Goal: Find contact information: Find contact information

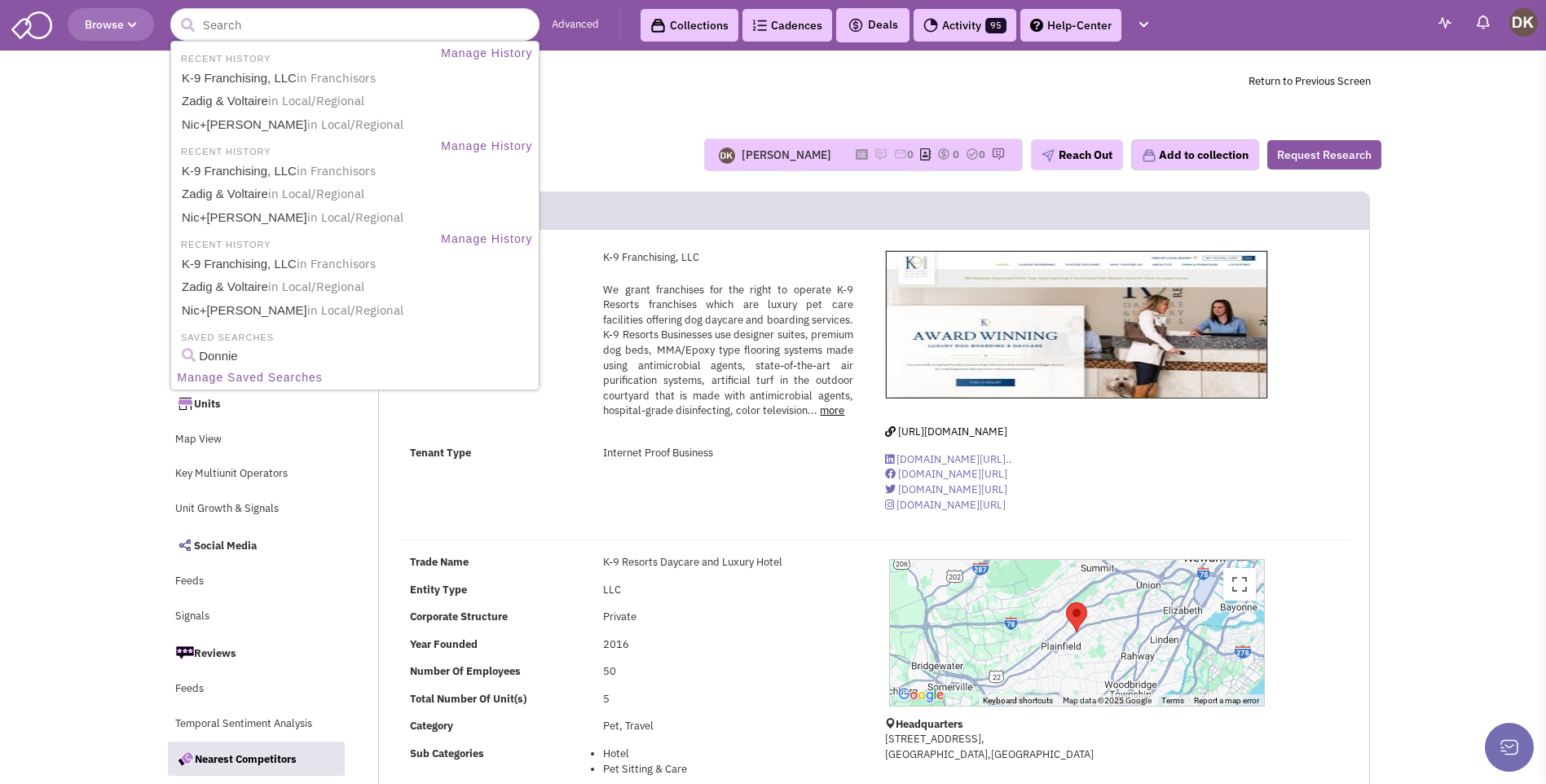
select select
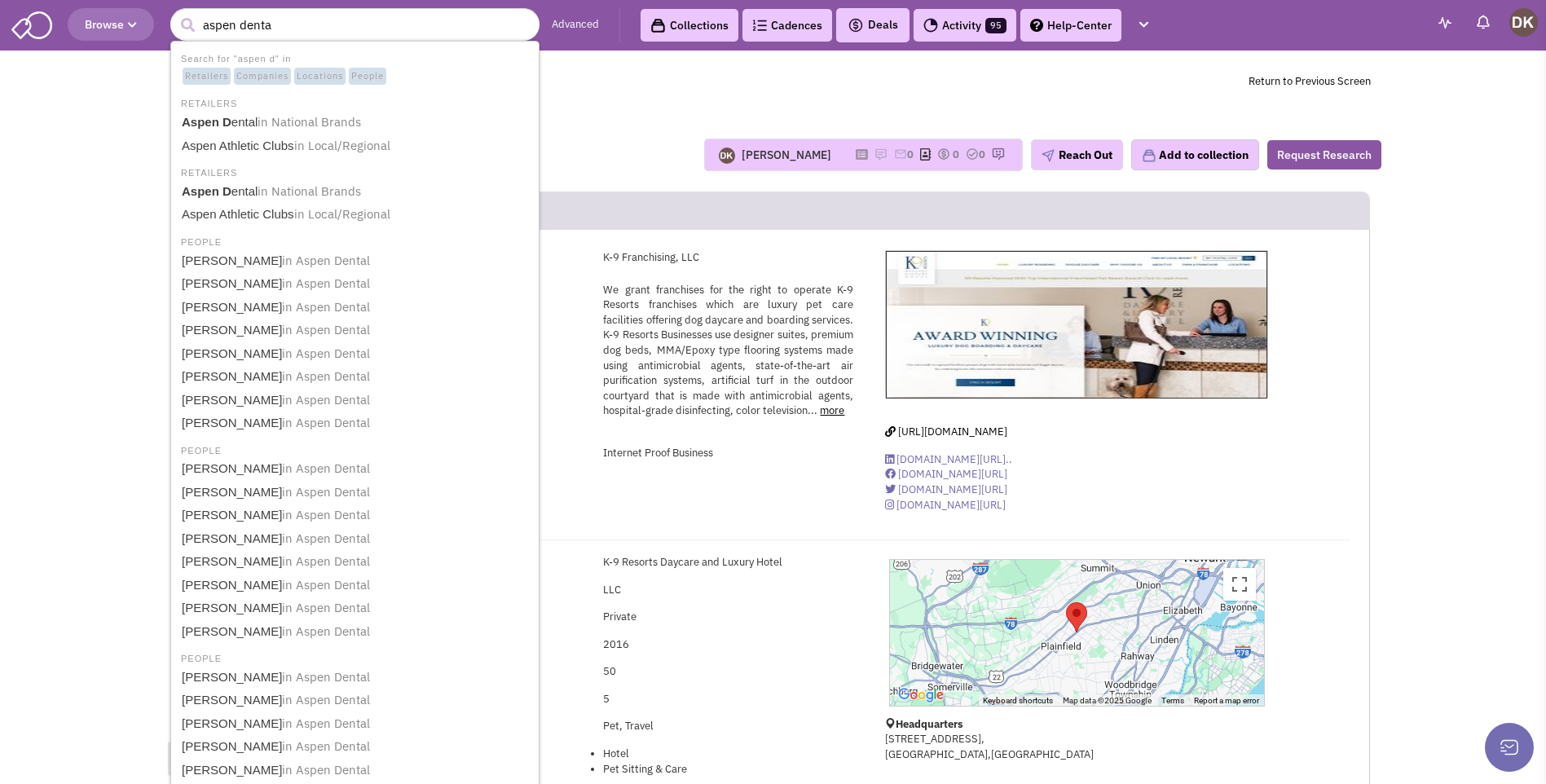
type input "aspen dental"
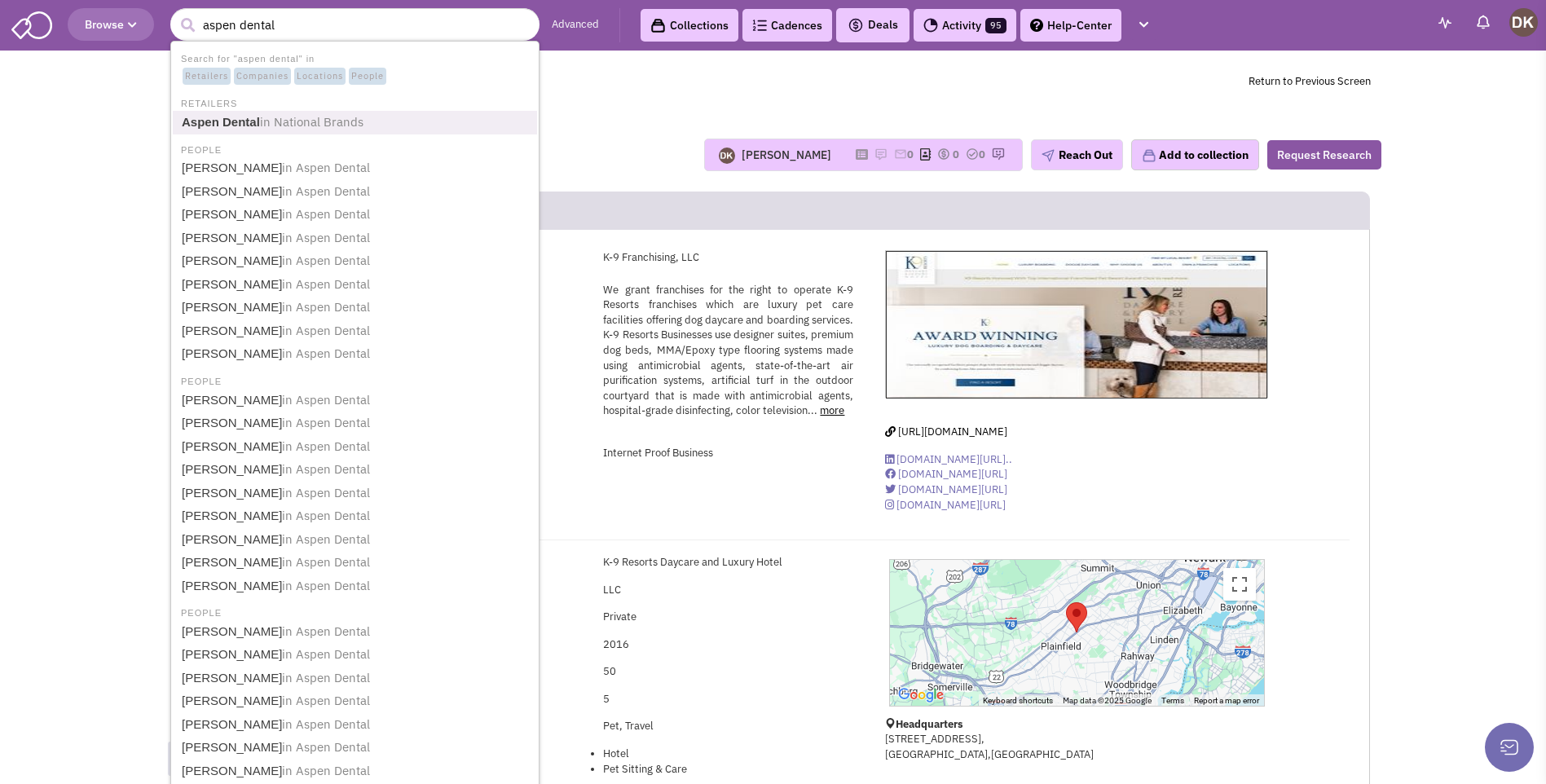
click at [265, 116] on span "in National Brands" at bounding box center [311, 121] width 103 height 16
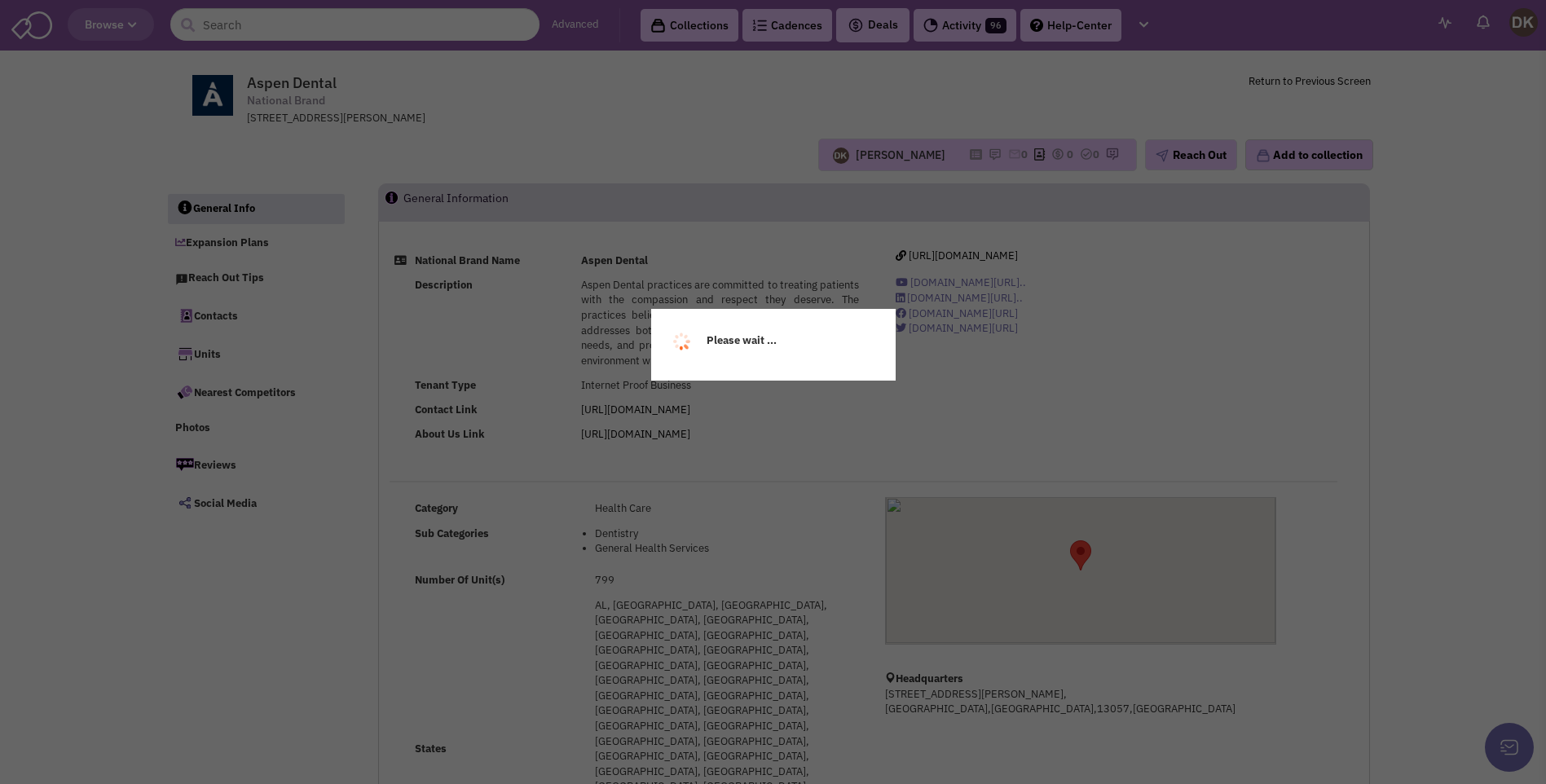
select select
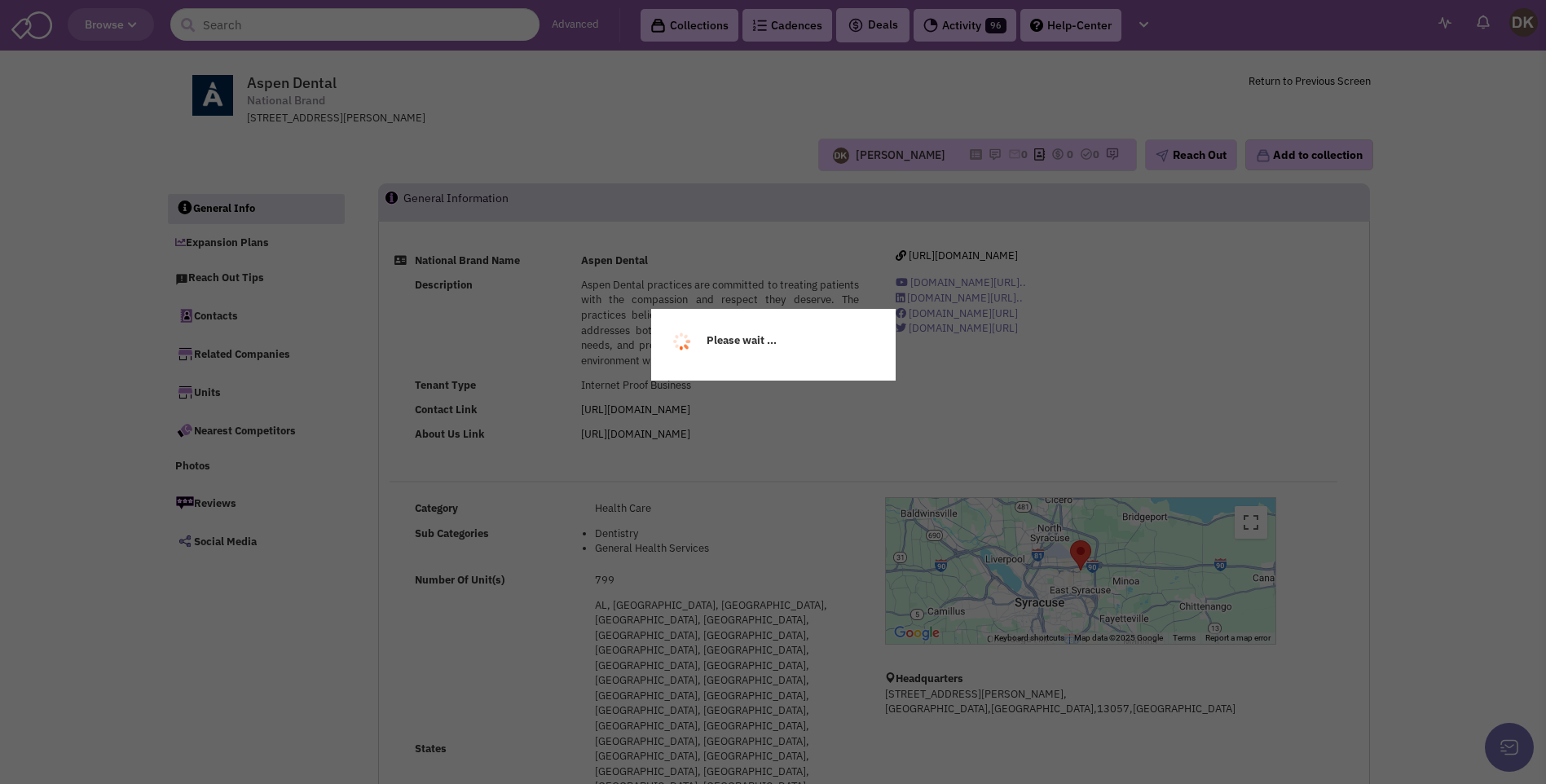
select select
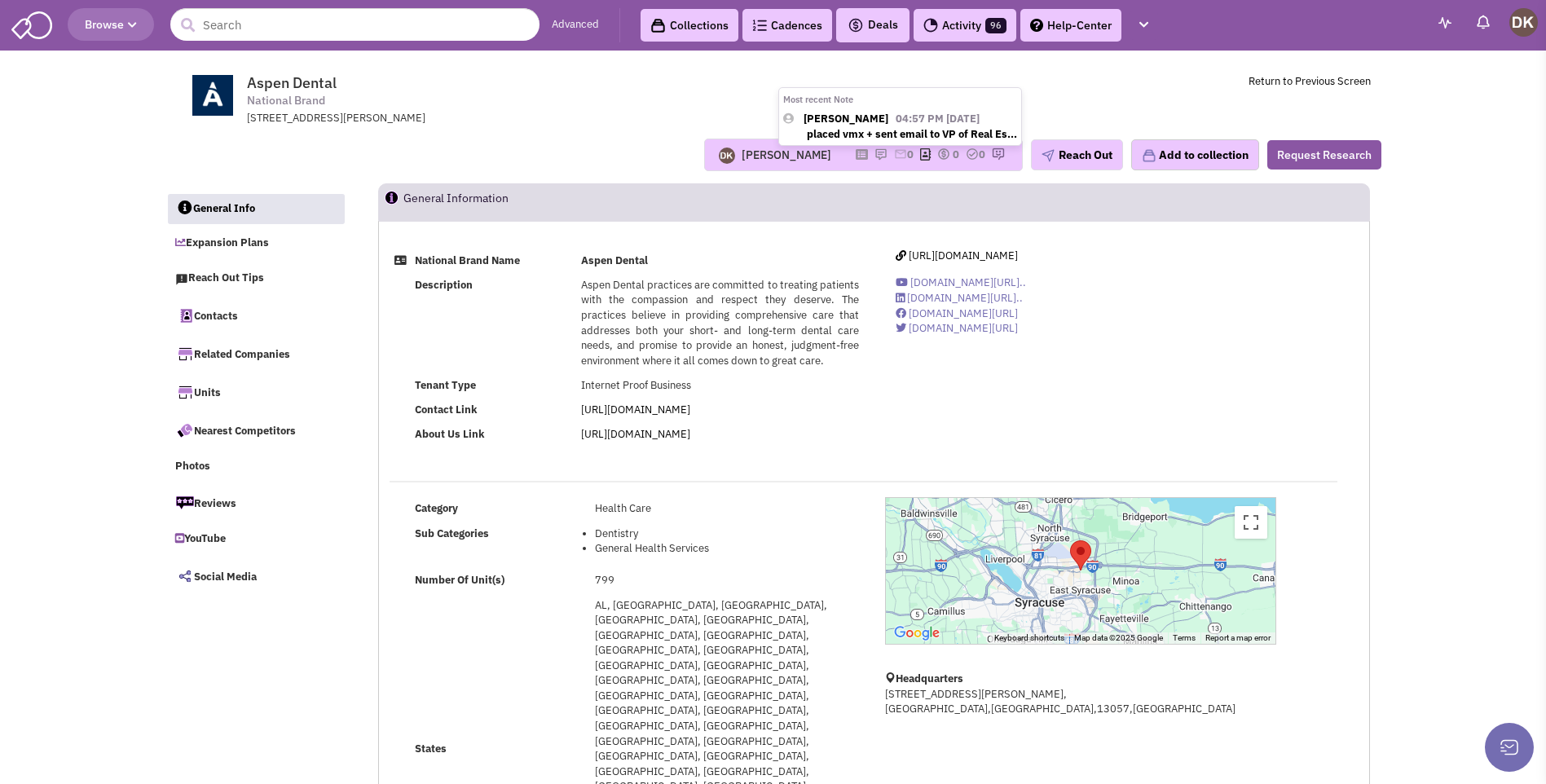
click at [874, 156] on img at bounding box center [881, 154] width 13 height 13
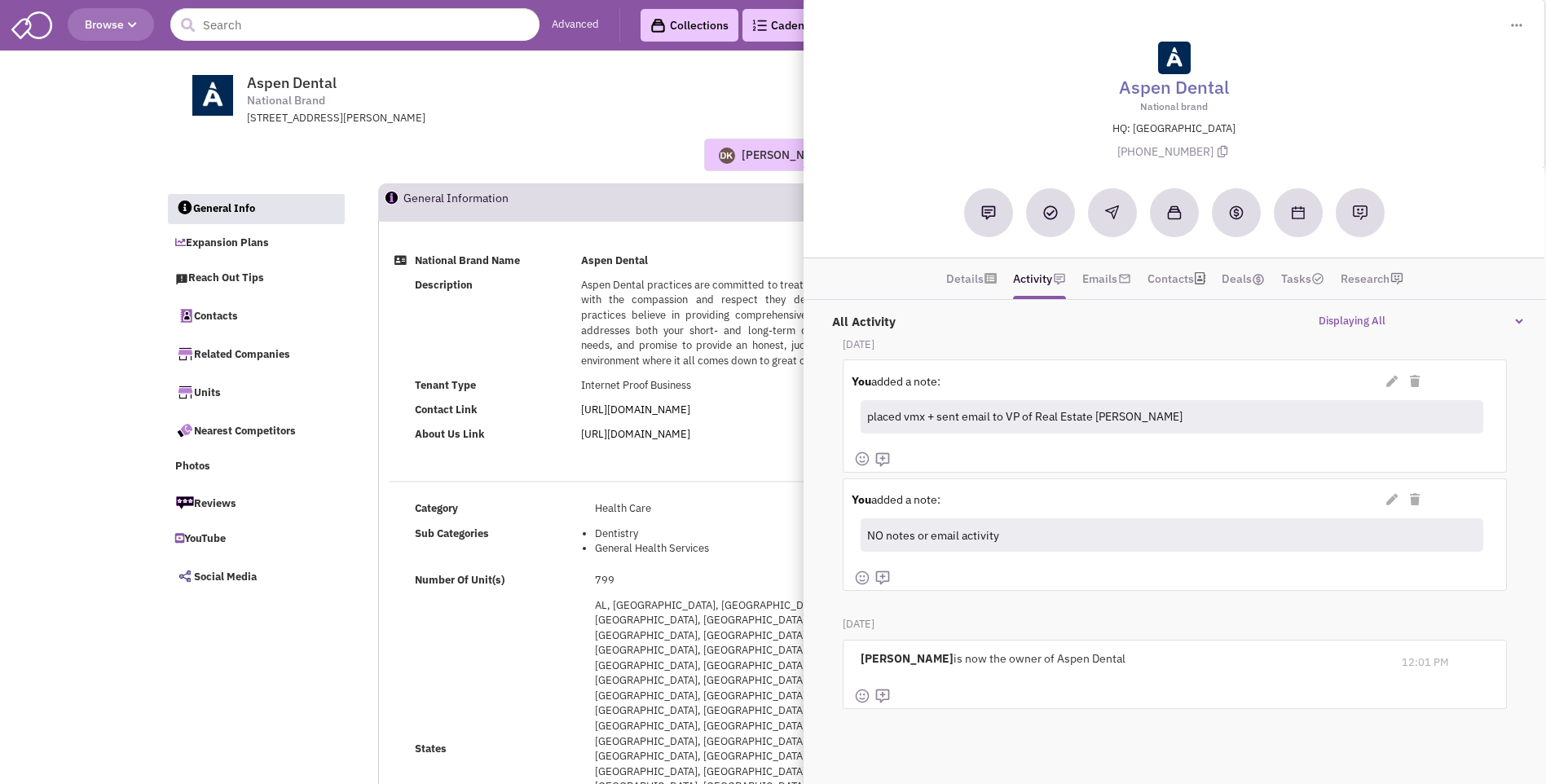
click at [573, 120] on div "281 Sanders Creek, East Syracuse, NY, 13057" at bounding box center [459, 118] width 425 height 16
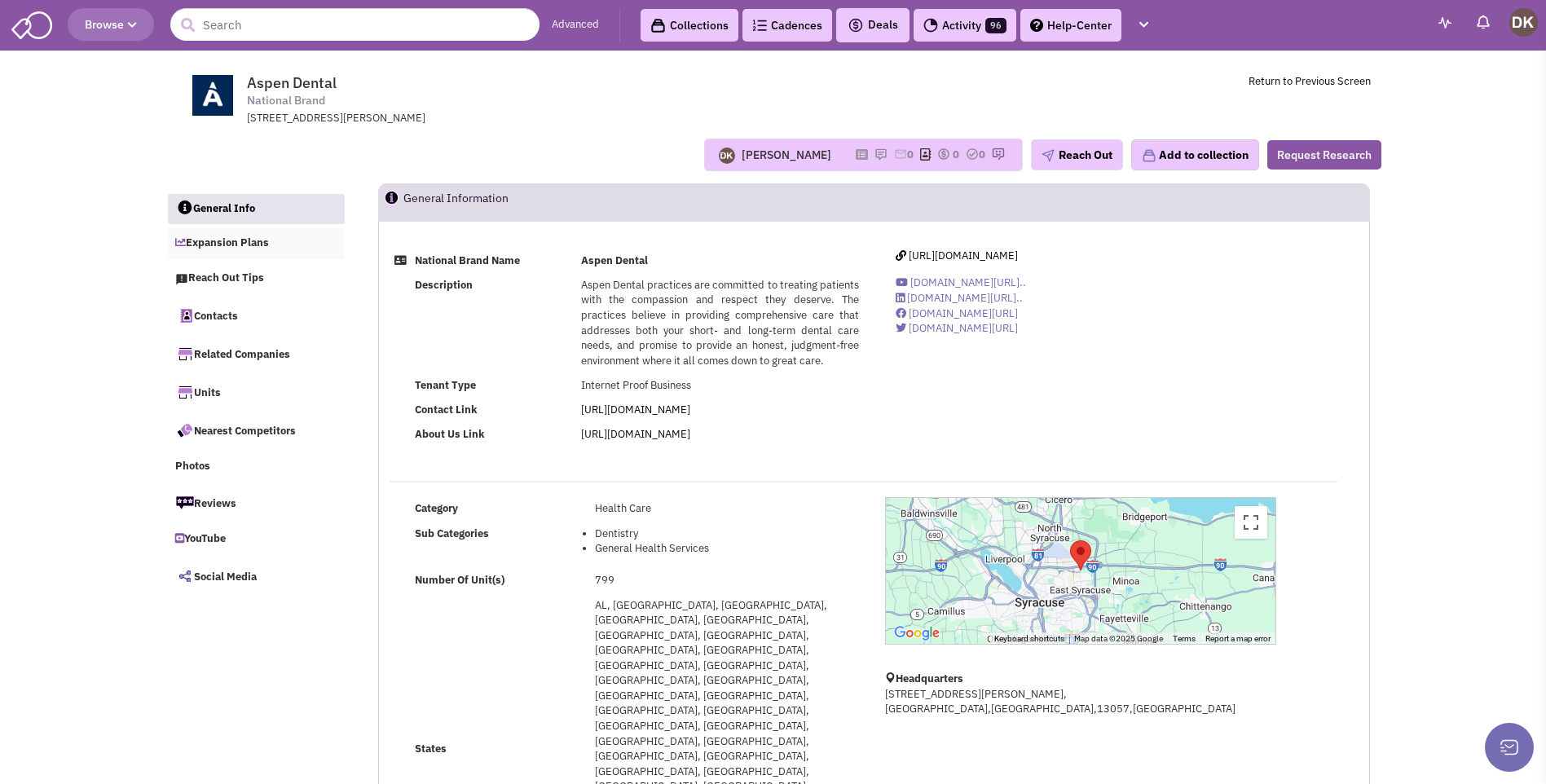
click at [239, 243] on link "Expansion Plans" at bounding box center [256, 244] width 178 height 31
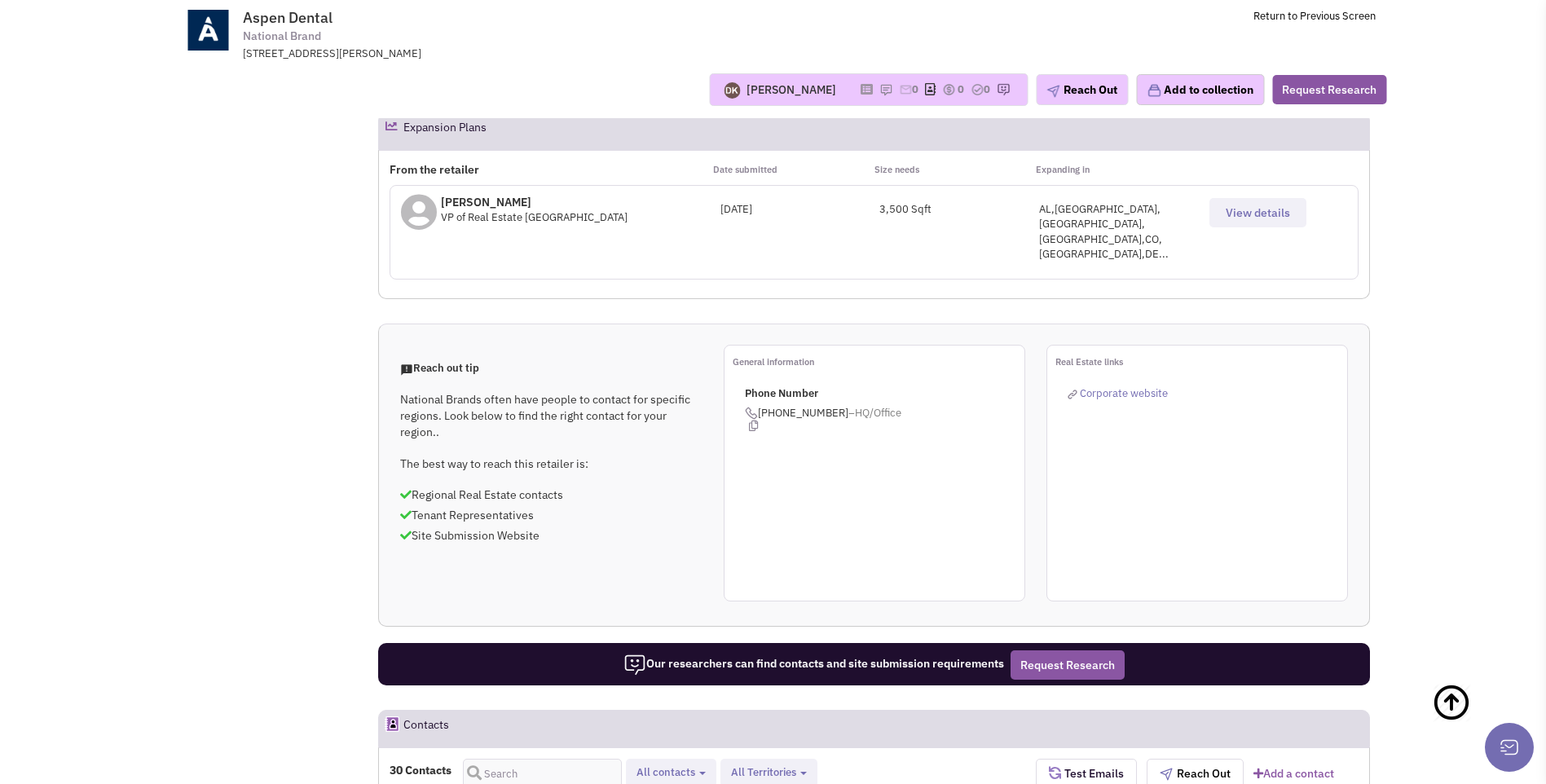
scroll to position [374, 0]
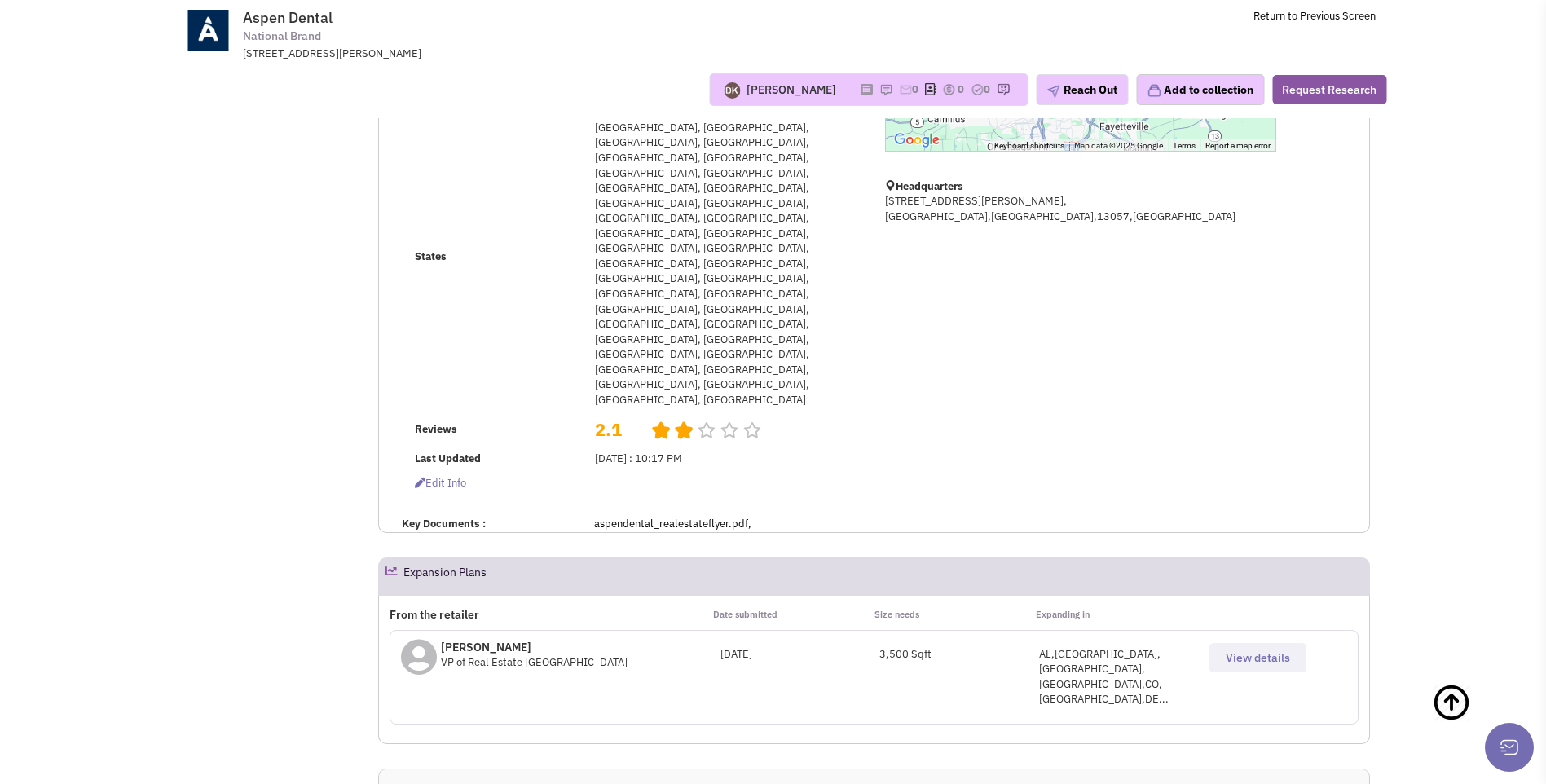
click at [1238, 650] on span "View details" at bounding box center [1258, 658] width 65 height 15
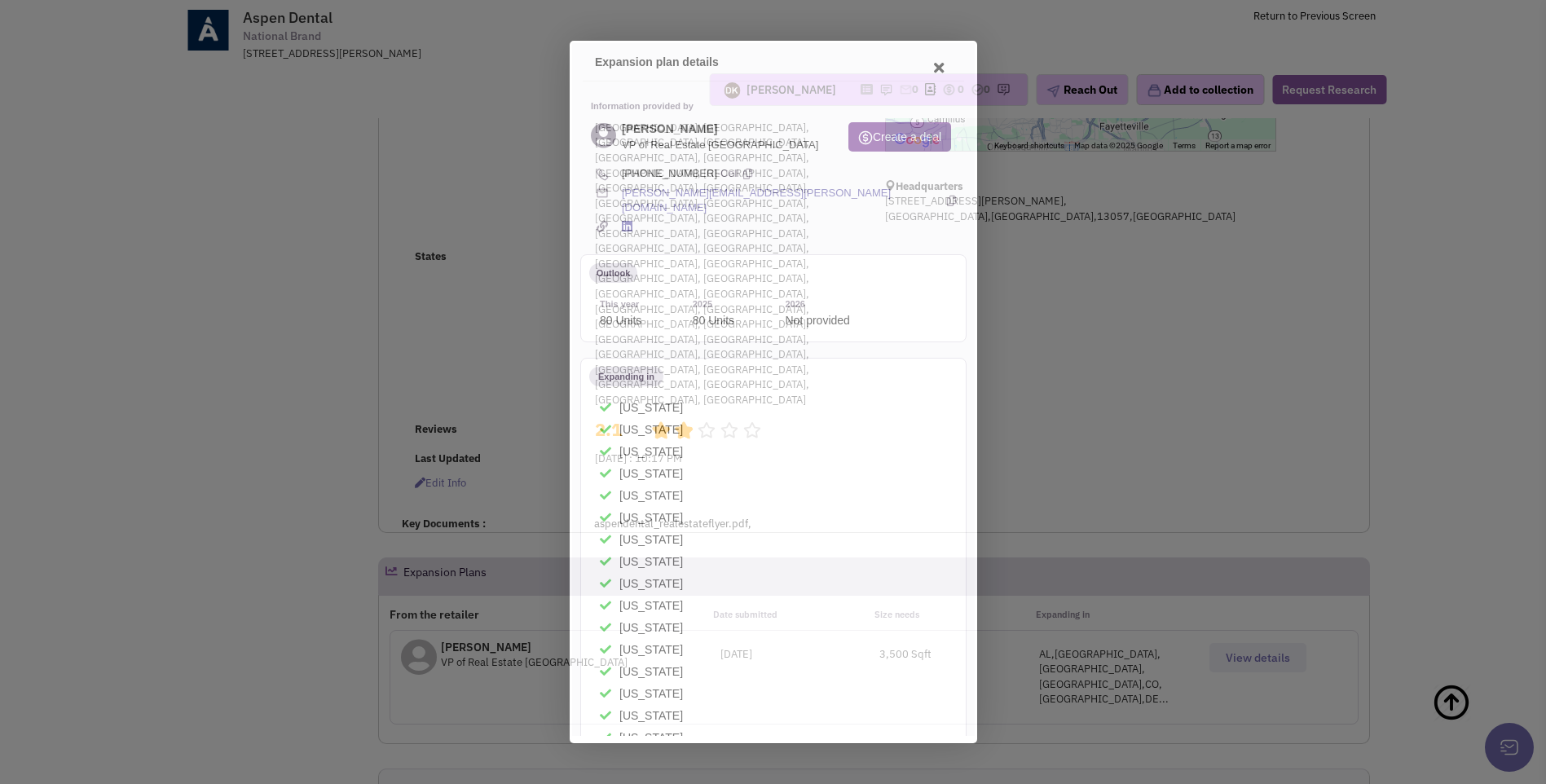
scroll to position [0, 0]
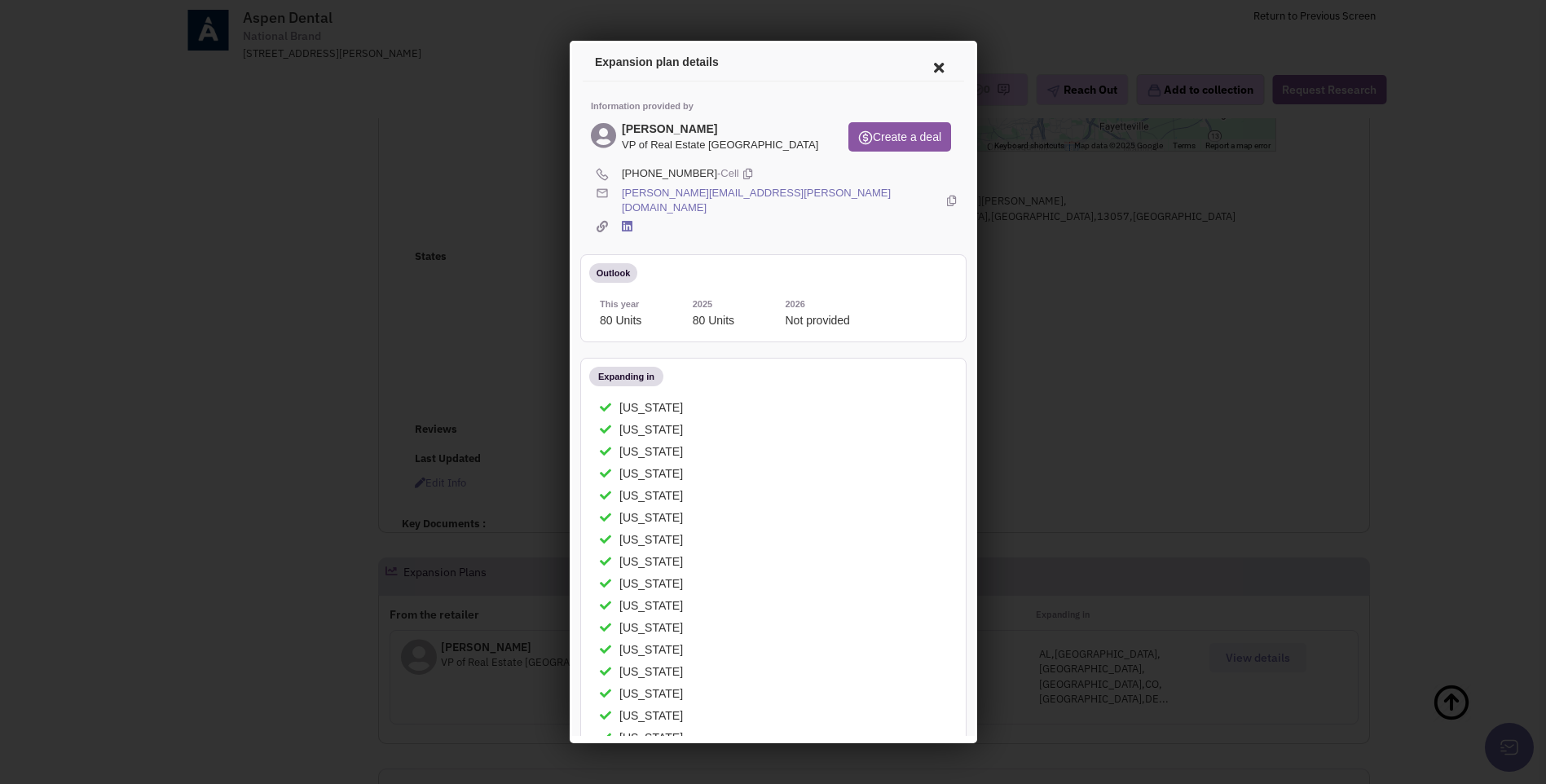
click at [920, 65] on icon at bounding box center [936, 66] width 34 height 39
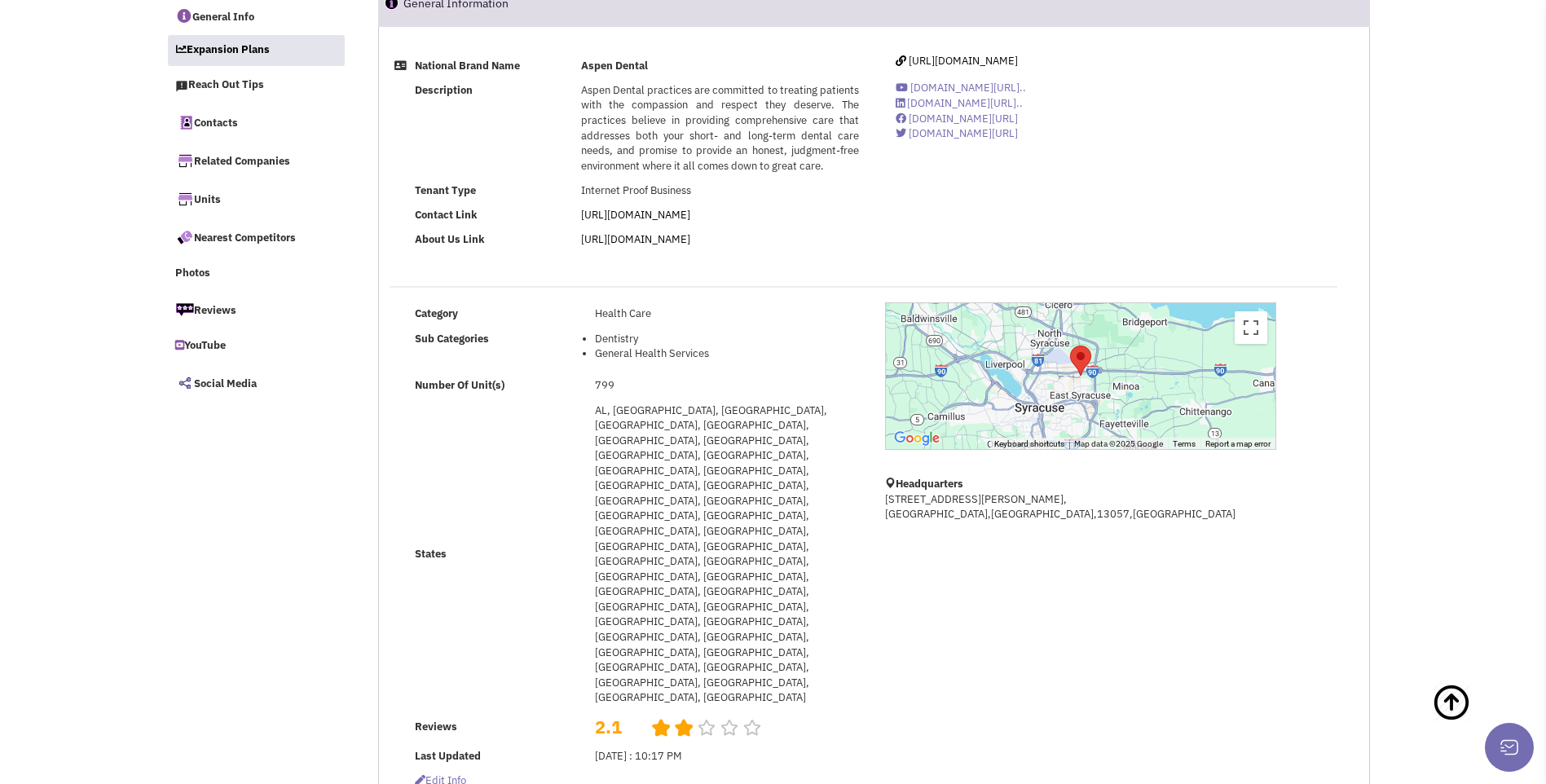
scroll to position [48, 0]
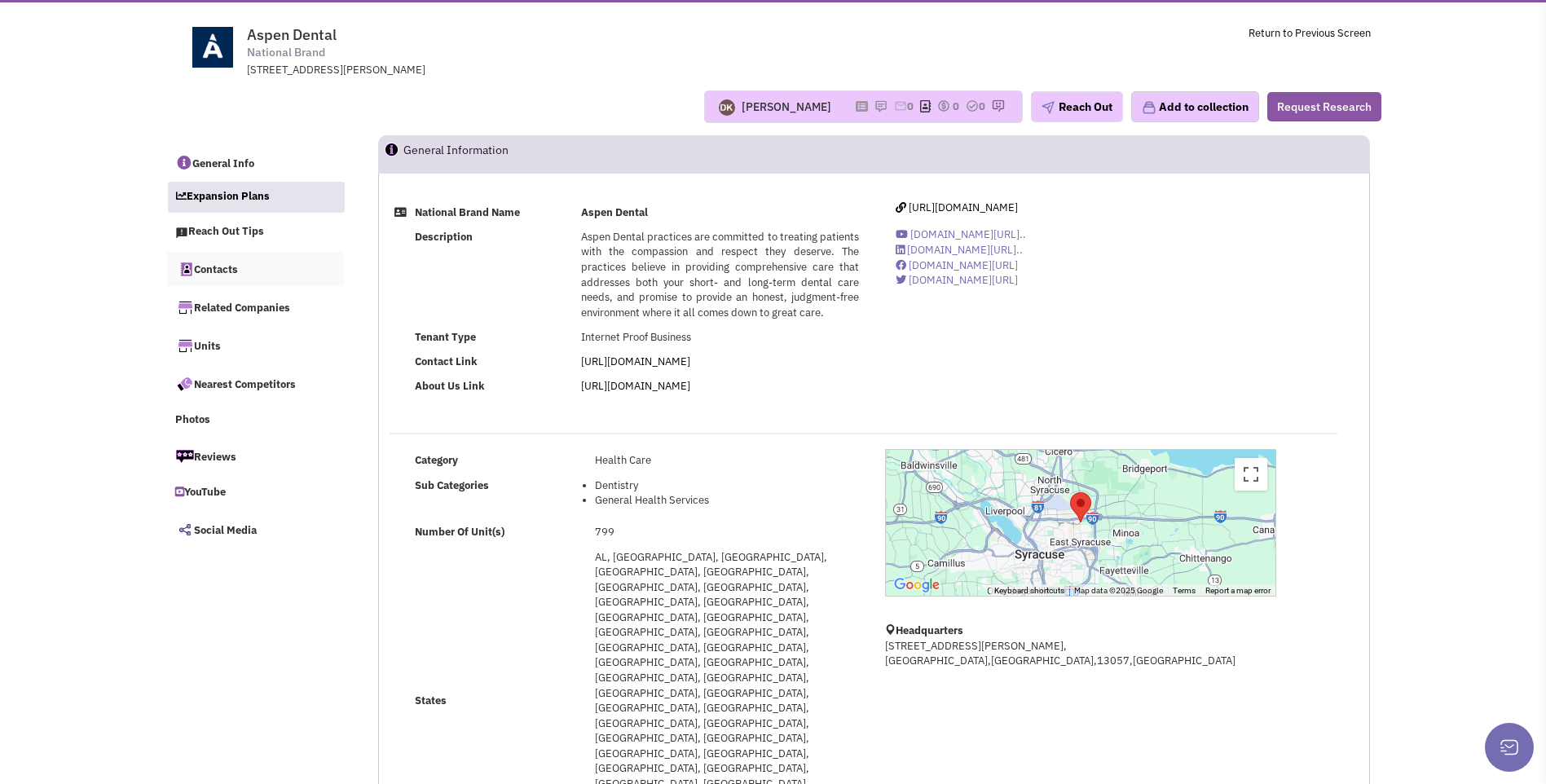
click at [228, 271] on link "Contacts" at bounding box center [256, 269] width 178 height 34
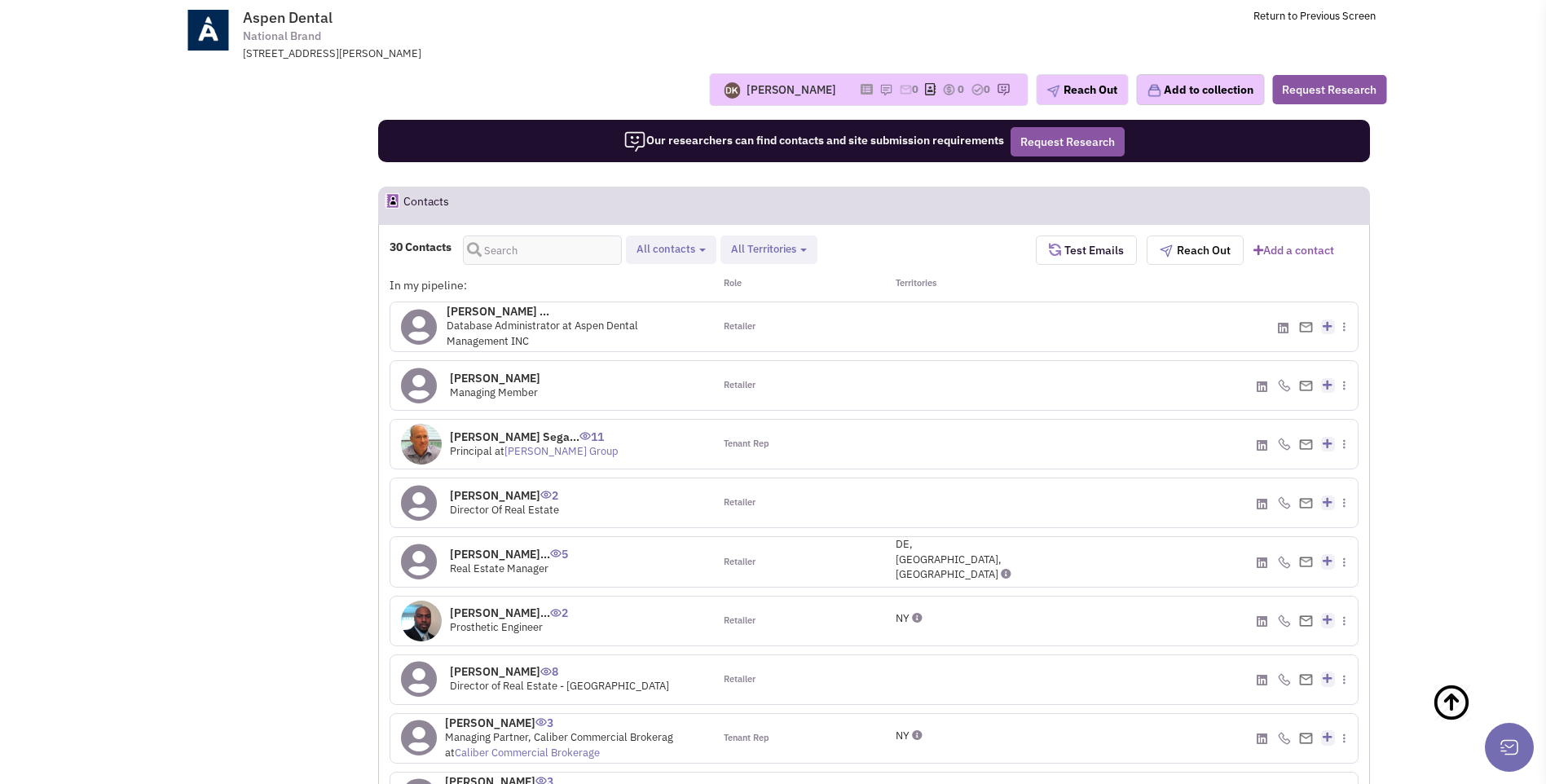
scroll to position [1344, 0]
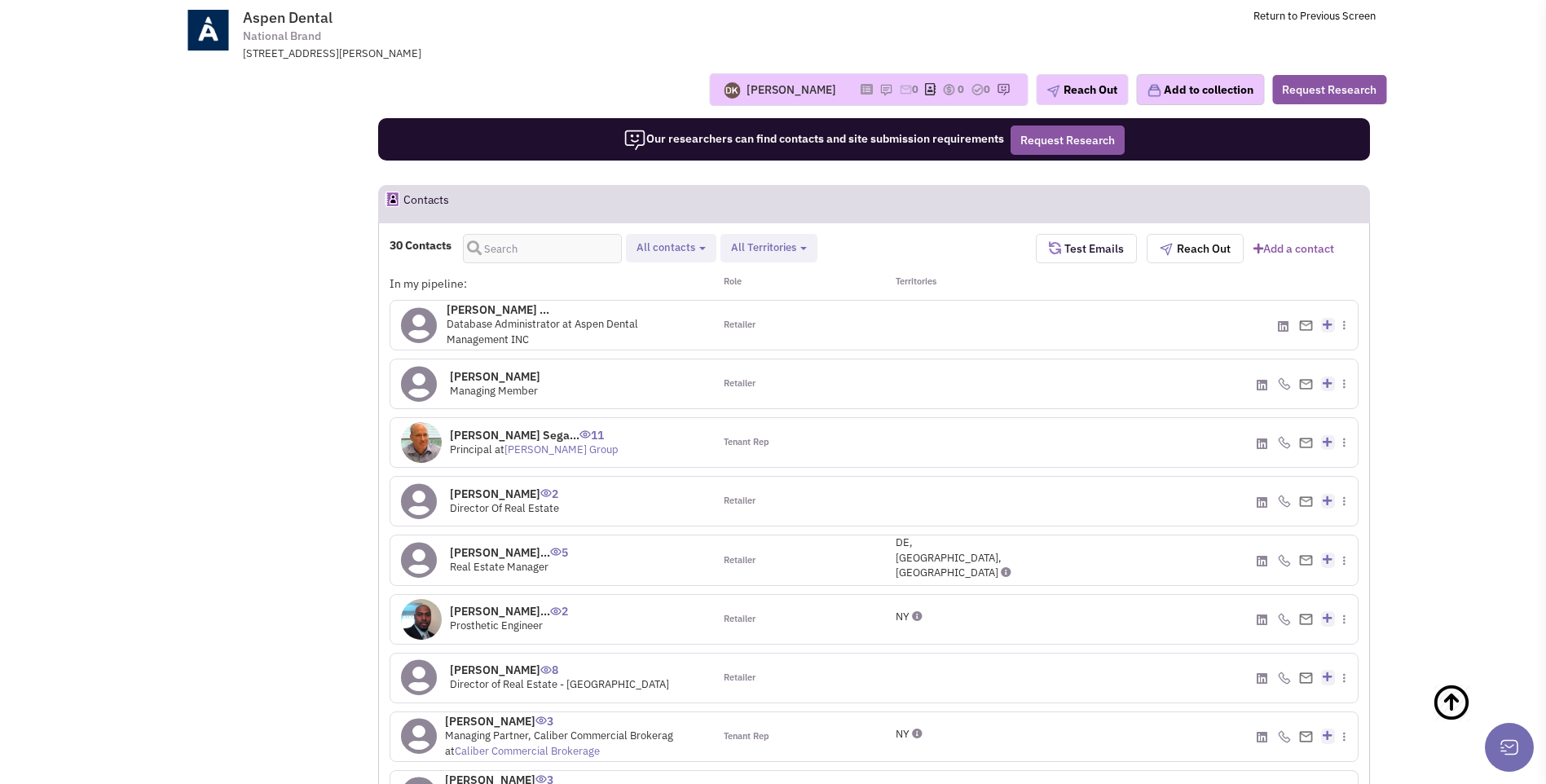
click at [953, 536] on div "DE, NJ, PA" at bounding box center [954, 559] width 119 height 46
click at [1001, 567] on icon at bounding box center [1006, 572] width 11 height 11
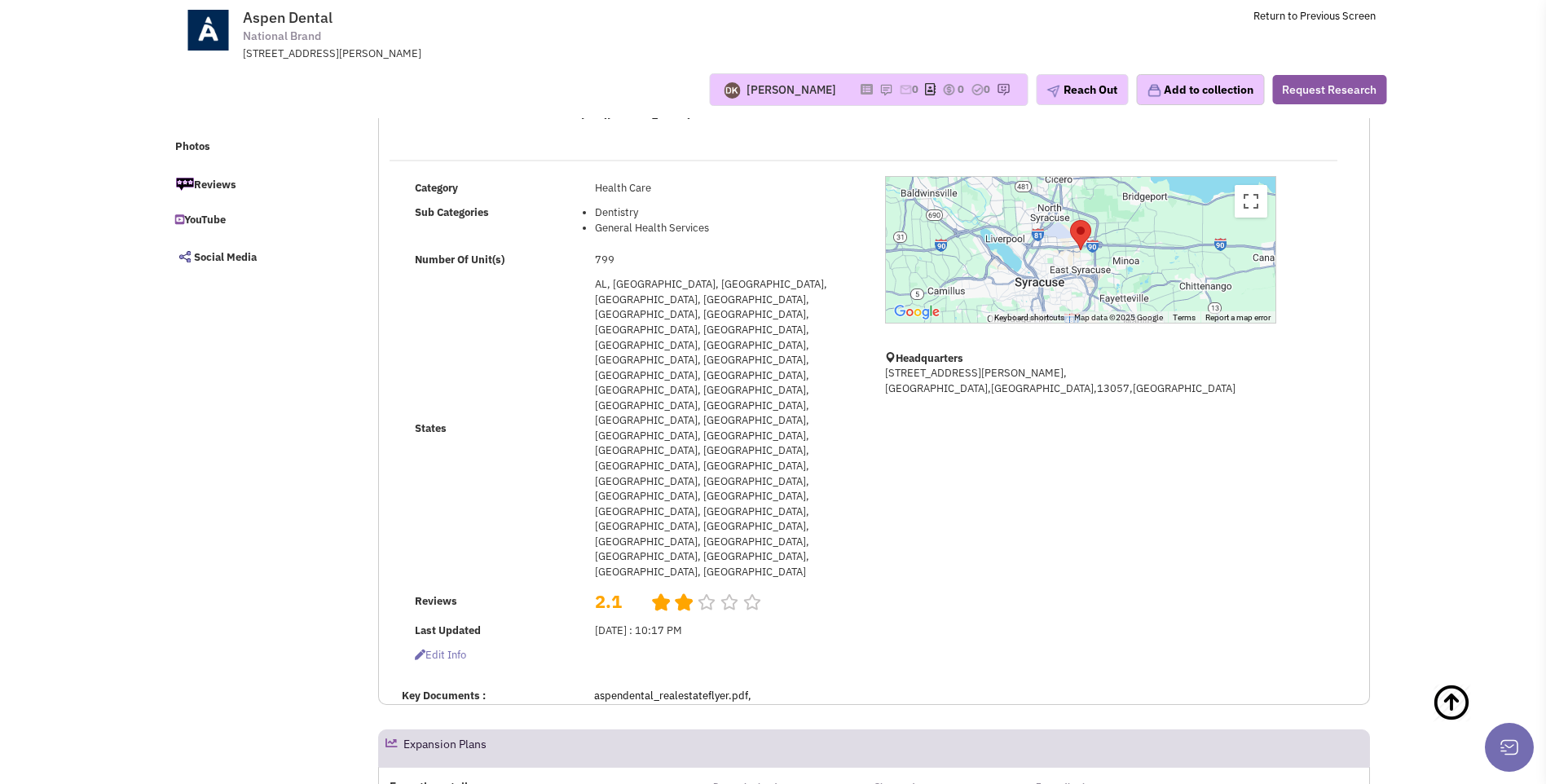
scroll to position [0, 0]
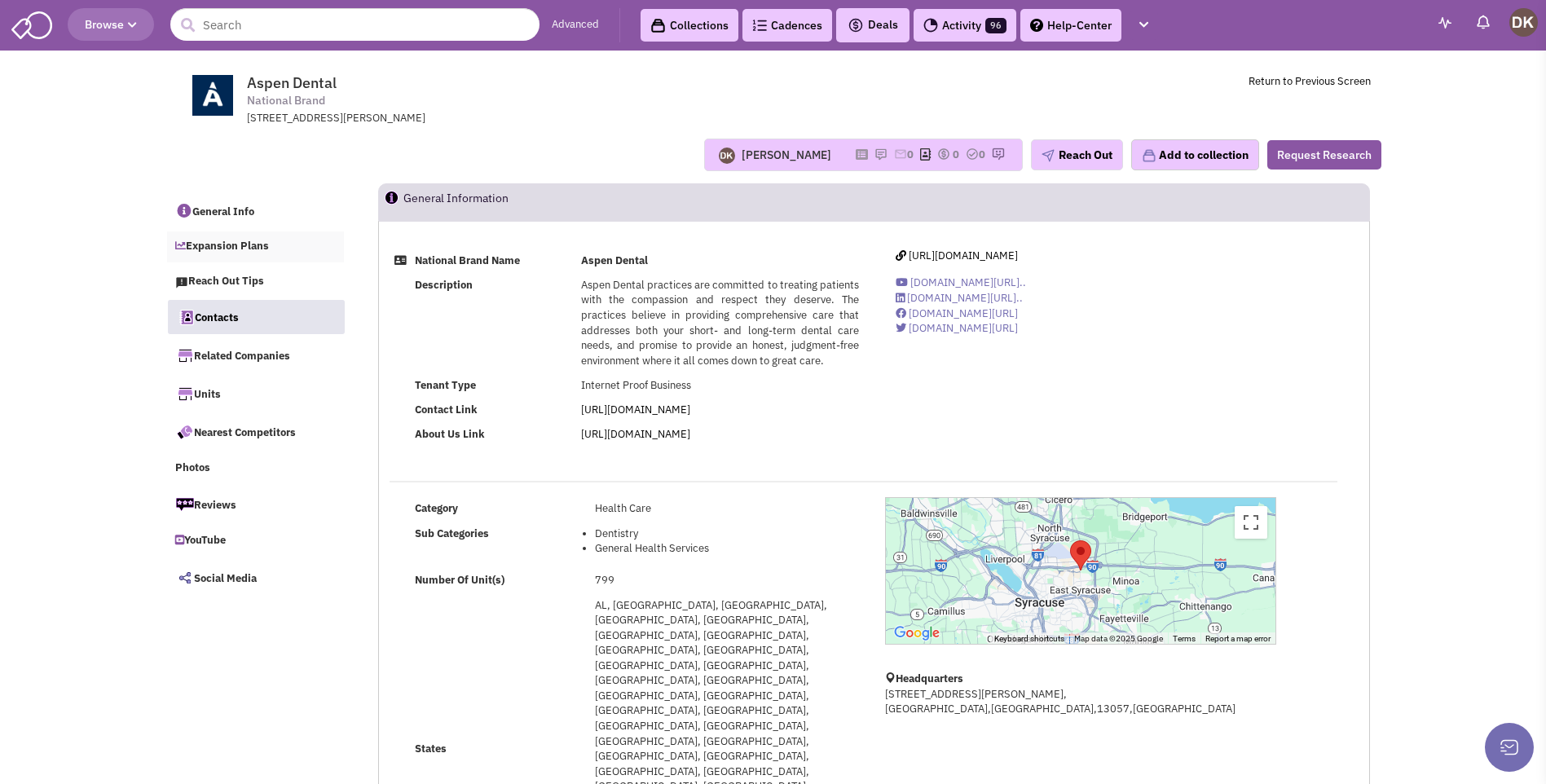
click at [224, 247] on link "Expansion Plans" at bounding box center [256, 247] width 178 height 31
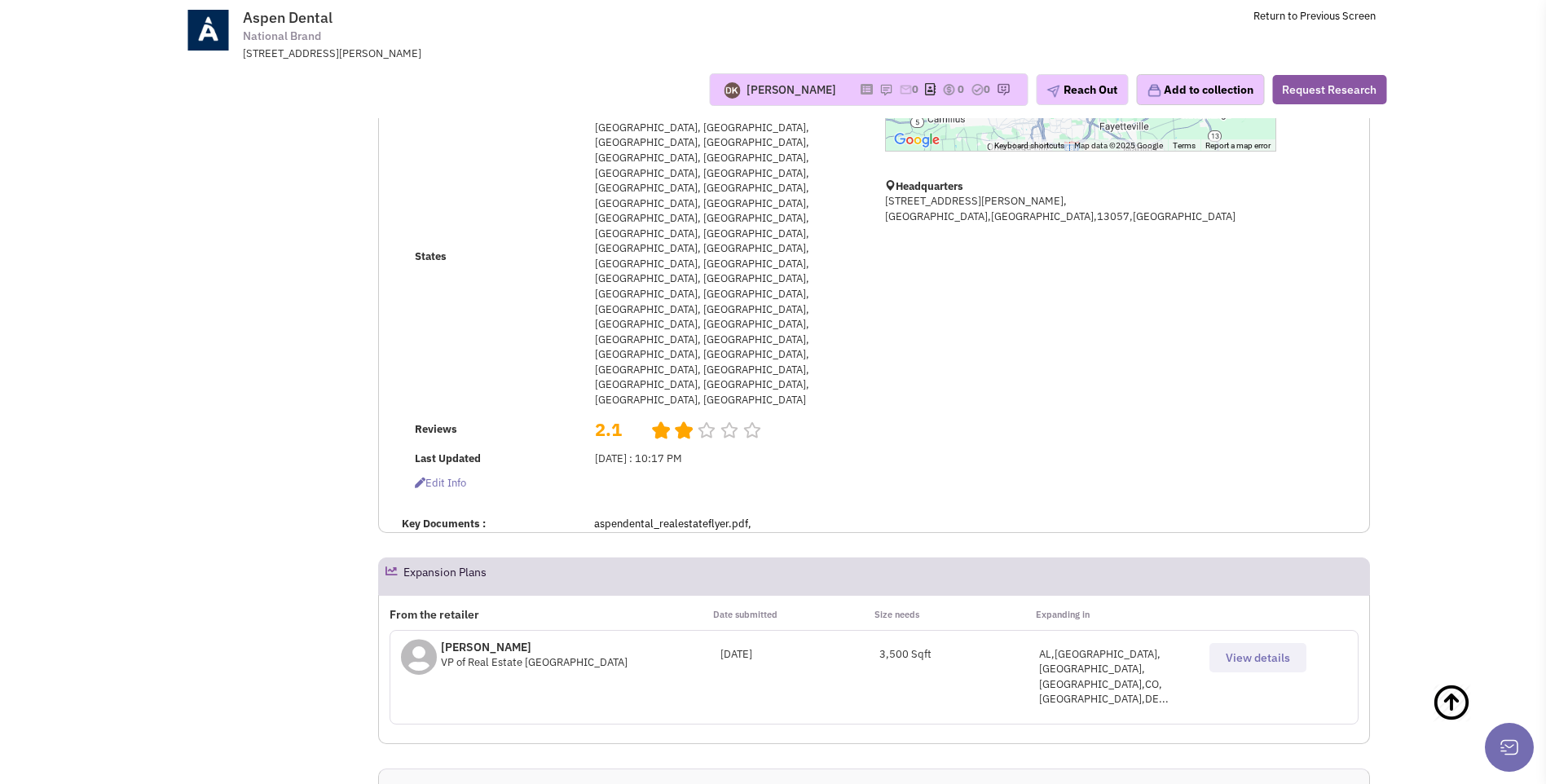
scroll to position [48, 0]
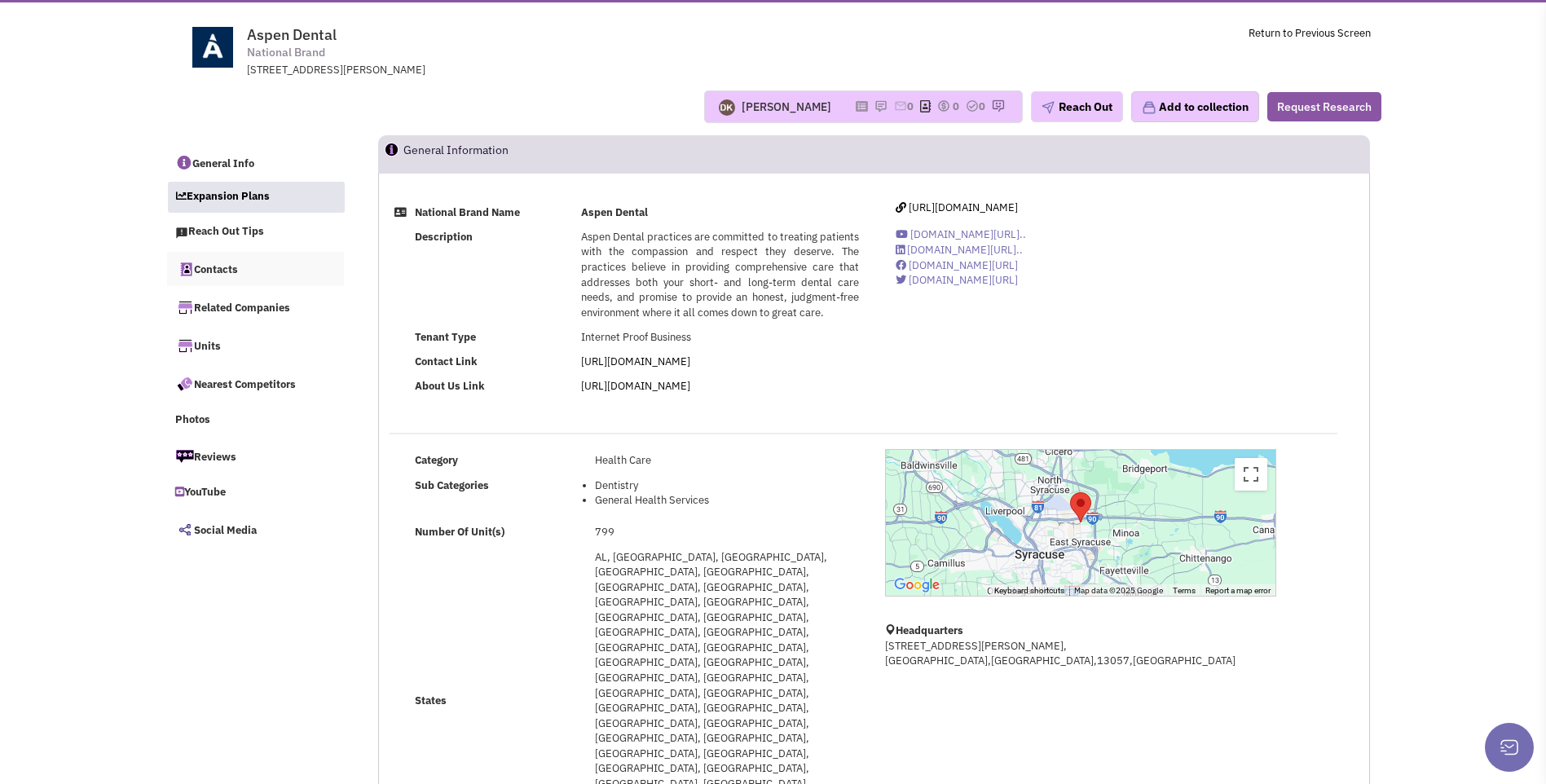
click at [205, 272] on link "Contacts" at bounding box center [256, 269] width 178 height 34
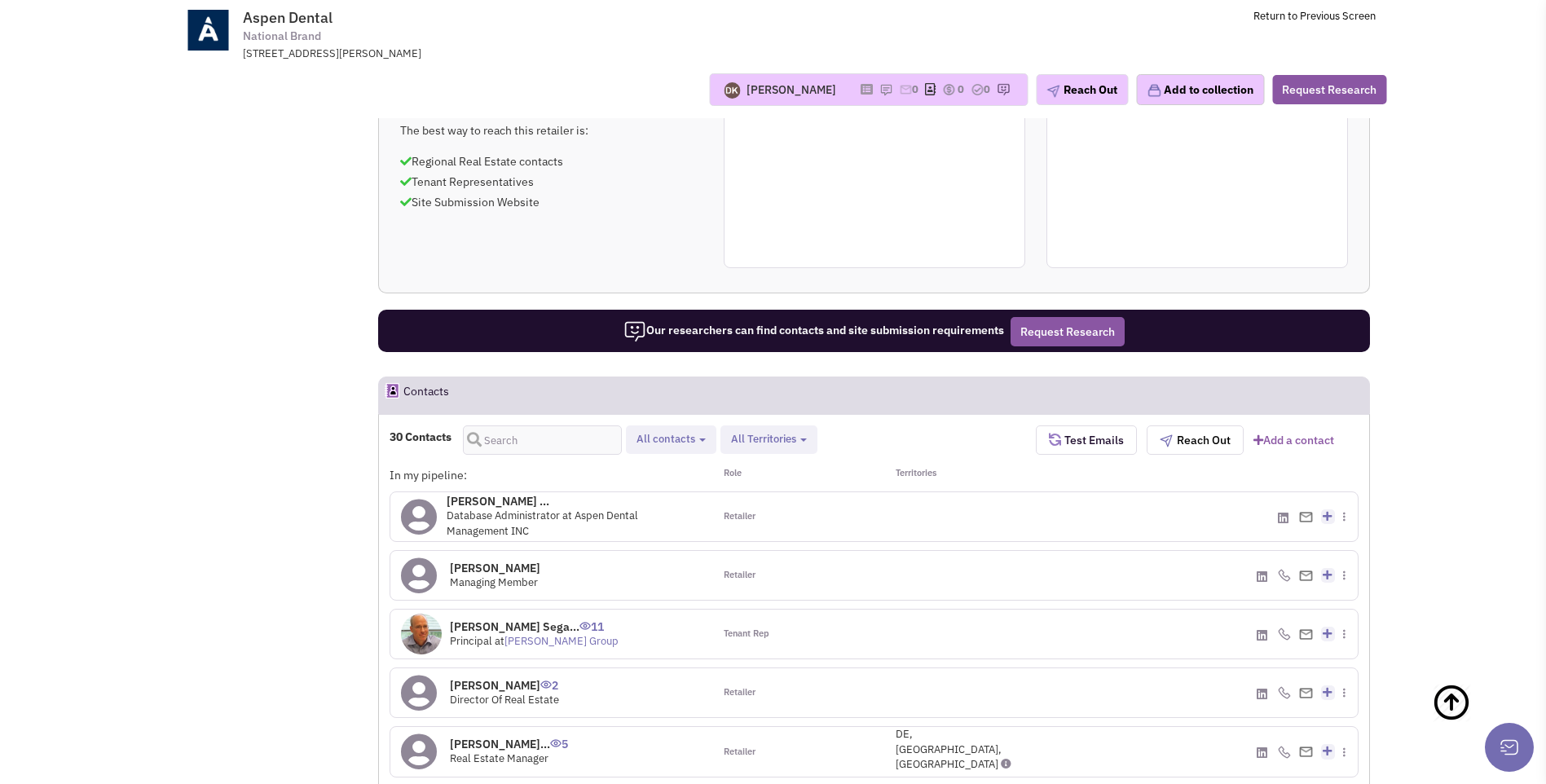
scroll to position [1181, 0]
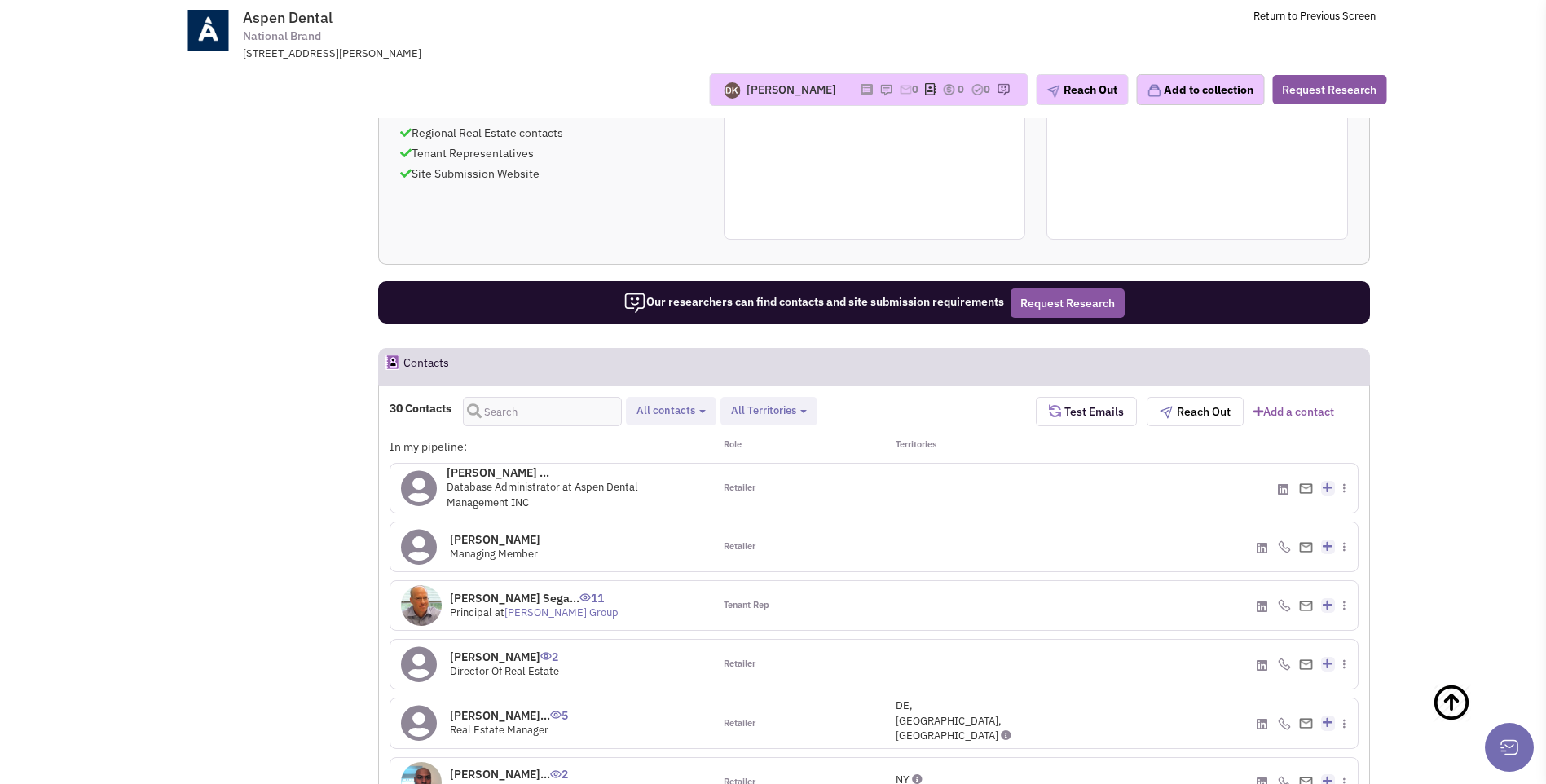
click at [420, 646] on icon at bounding box center [419, 664] width 36 height 37
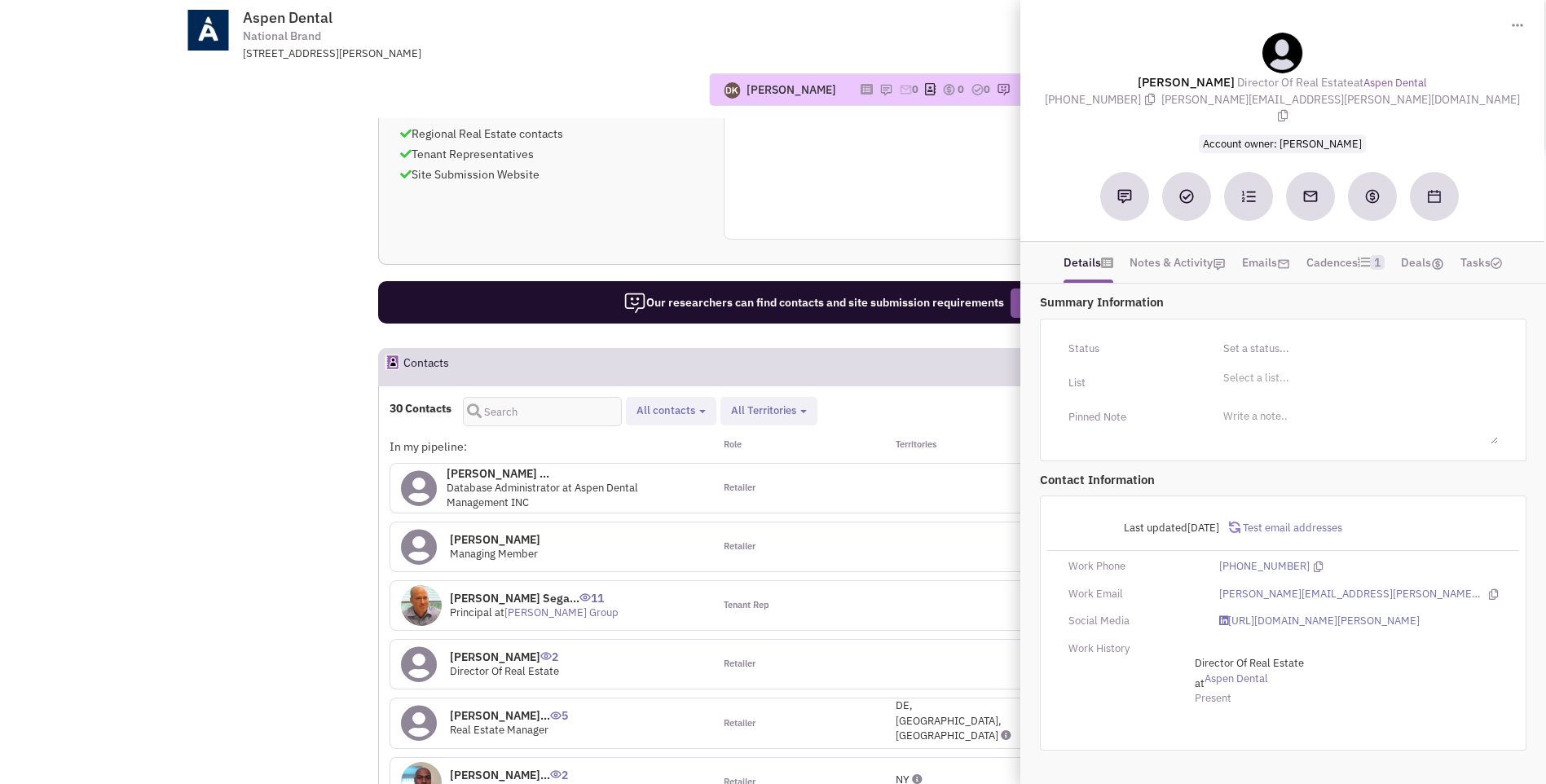
click at [855, 640] on div "Retailer" at bounding box center [793, 664] width 161 height 49
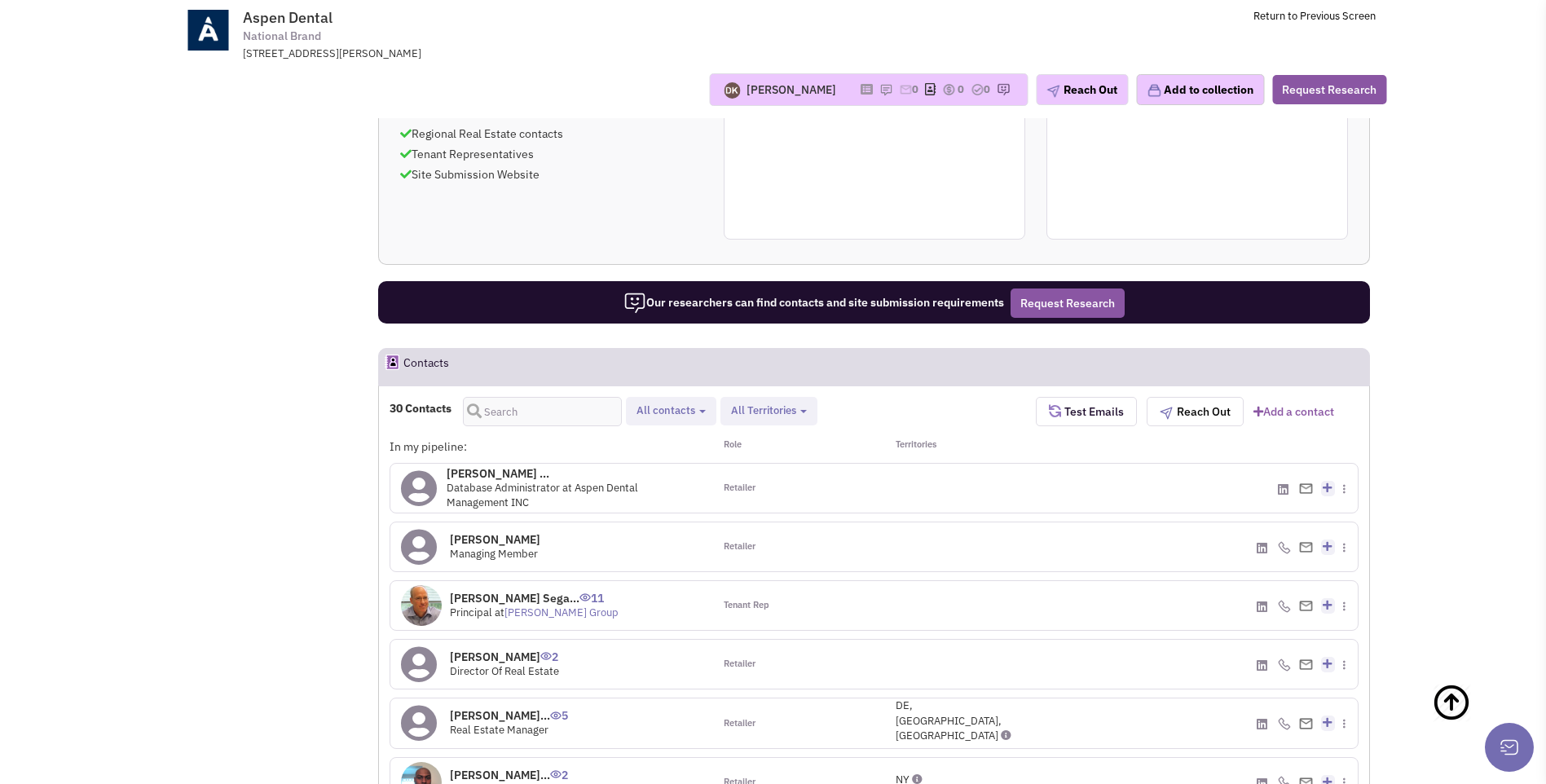
click at [420, 646] on icon at bounding box center [419, 664] width 36 height 37
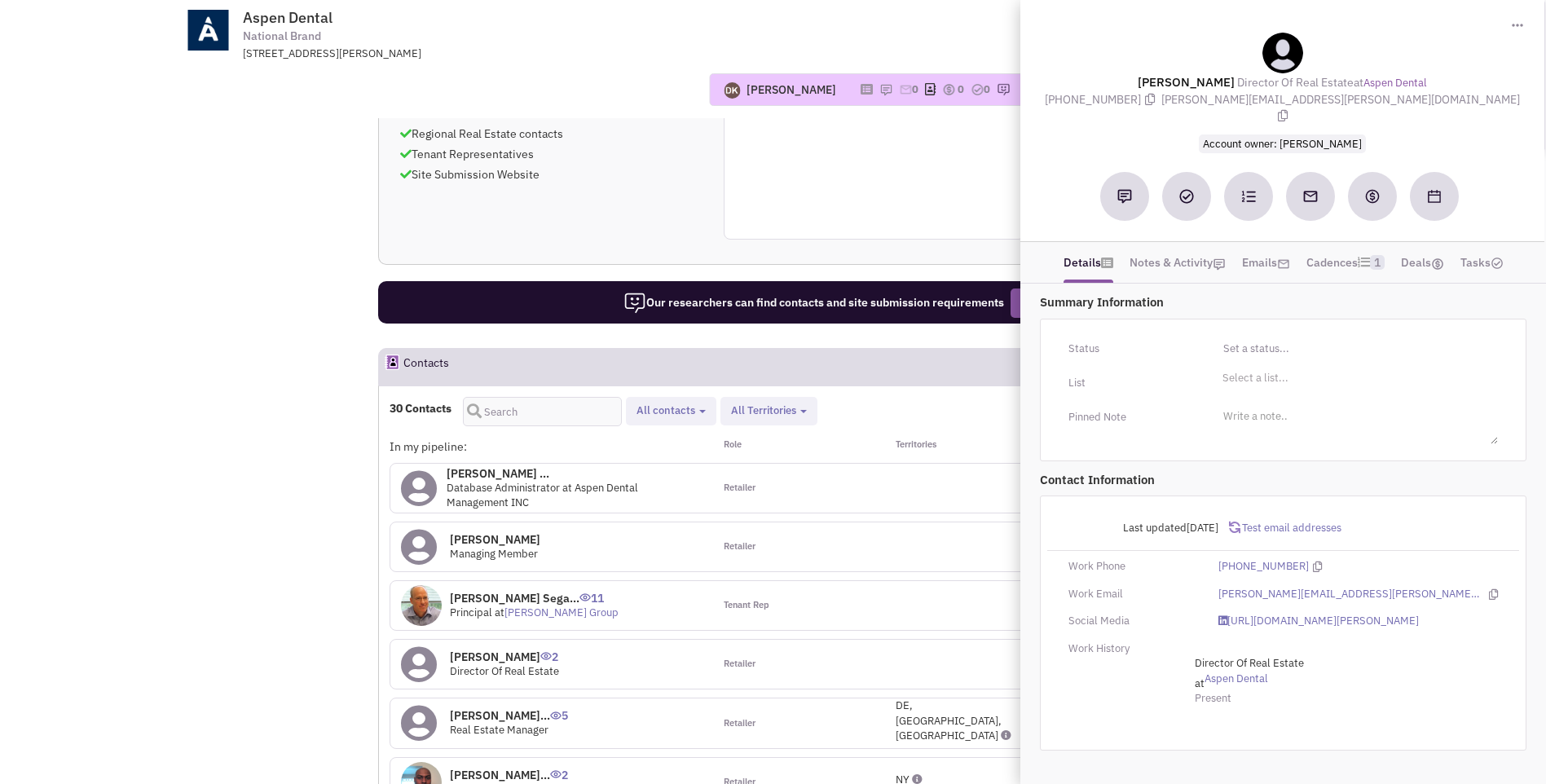
drag, startPoint x: 1147, startPoint y: 90, endPoint x: 1437, endPoint y: 99, distance: 290.1
click at [1437, 99] on div "Matt Broderick Director Of Real Estate at Aspen Dental (315) 454-6000 matt.brod…" at bounding box center [1282, 92] width 508 height 119
copy div "Matt Broderick Director Of Real Estate at Aspen Dental (315) 454-6000 matt.brod…"
click at [839, 640] on div "Retailer" at bounding box center [793, 664] width 161 height 49
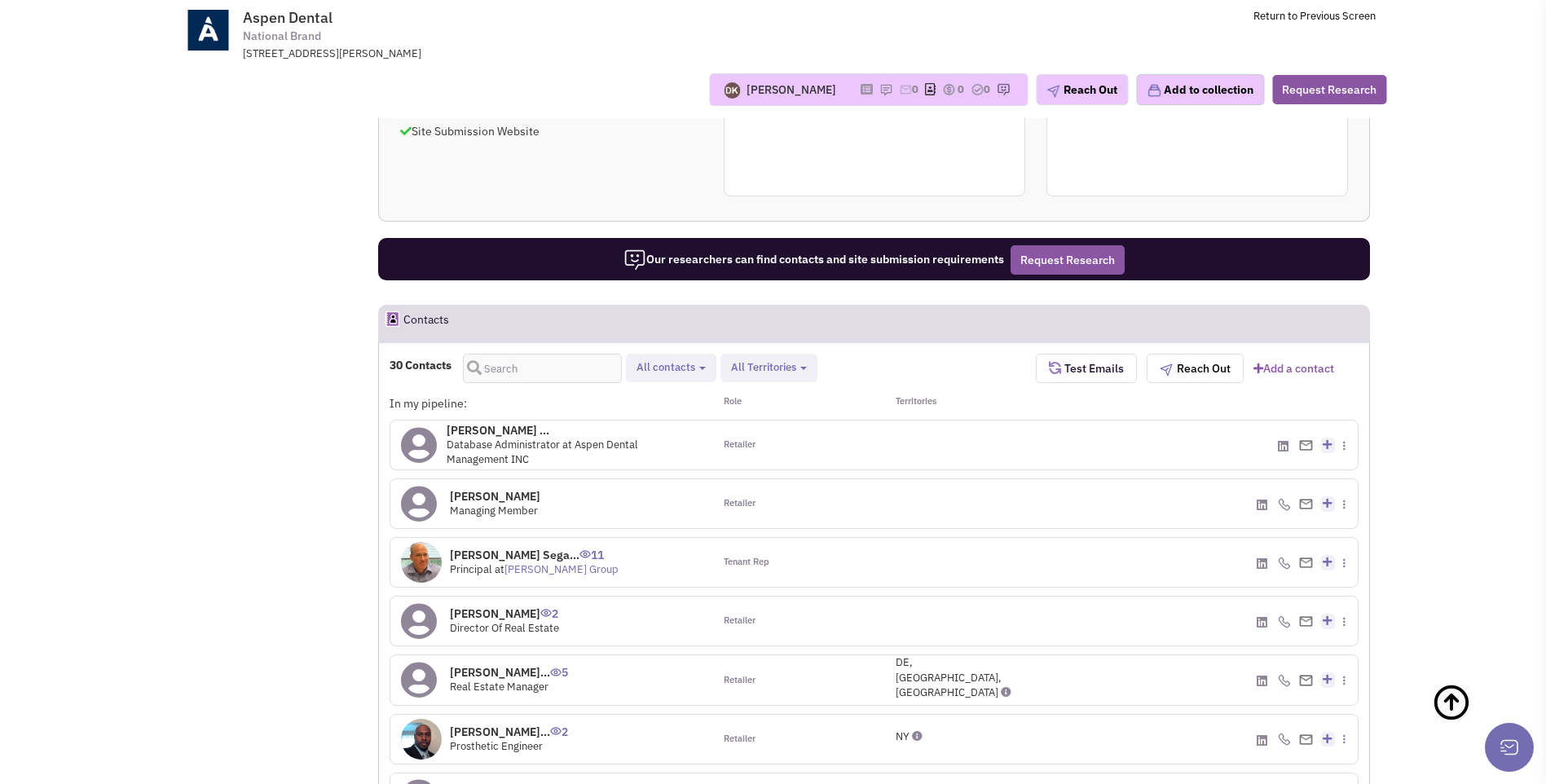
scroll to position [1262, 0]
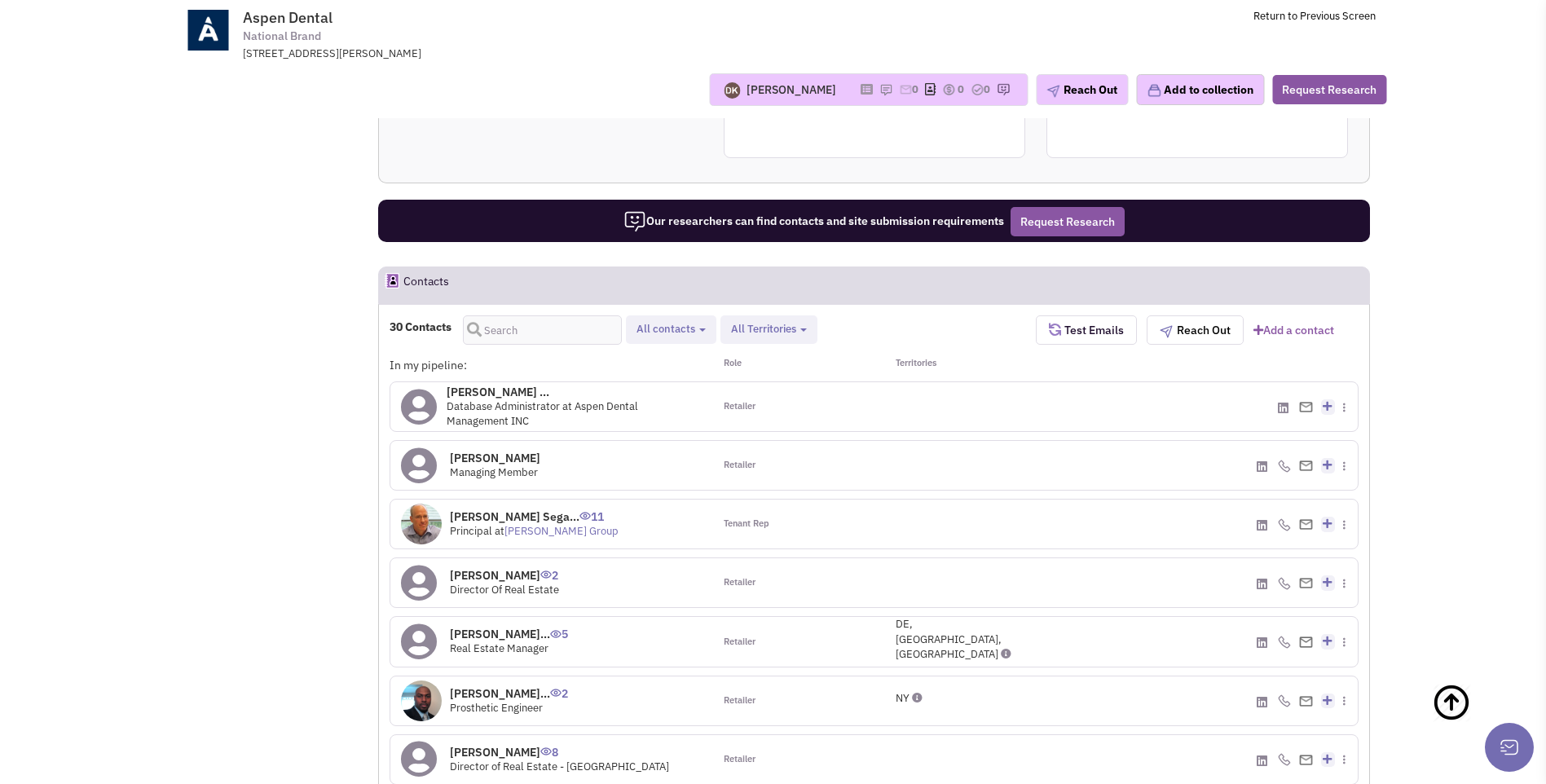
click at [419, 623] on icon at bounding box center [419, 641] width 36 height 37
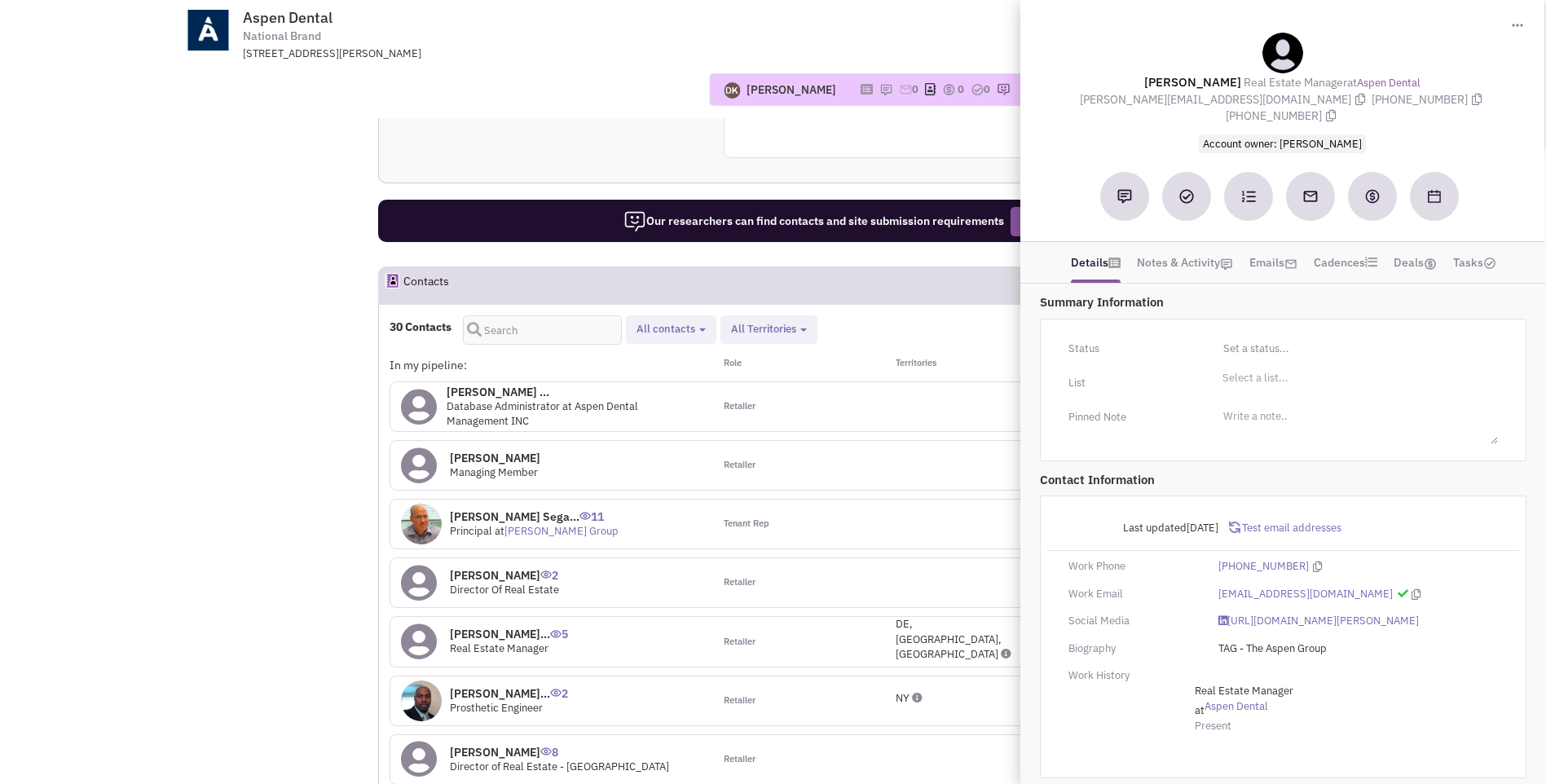
drag, startPoint x: 1131, startPoint y: 81, endPoint x: 1509, endPoint y: 97, distance: 378.3
click at [1509, 97] on div "Lauren Russell-Wood Real Estate Manager at Aspen Dental Lauren.RussellWood@aspe…" at bounding box center [1282, 92] width 508 height 119
copy div "Lauren Russell-Wood Real Estate Manager at Aspen Dental Lauren.RussellWood@aspe…"
click at [1126, 190] on button at bounding box center [1125, 197] width 49 height 49
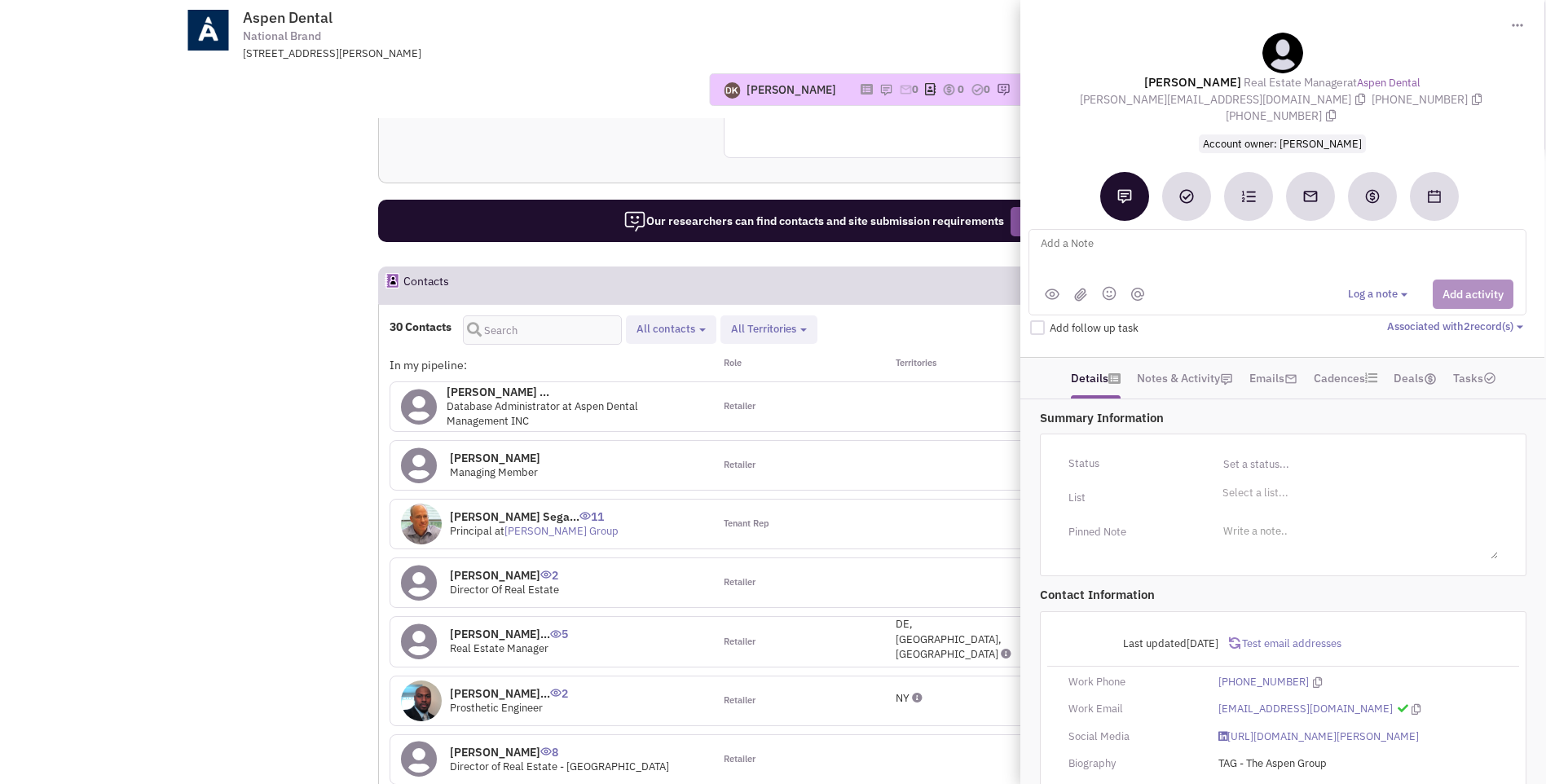
click at [1106, 233] on textarea at bounding box center [1240, 256] width 403 height 45
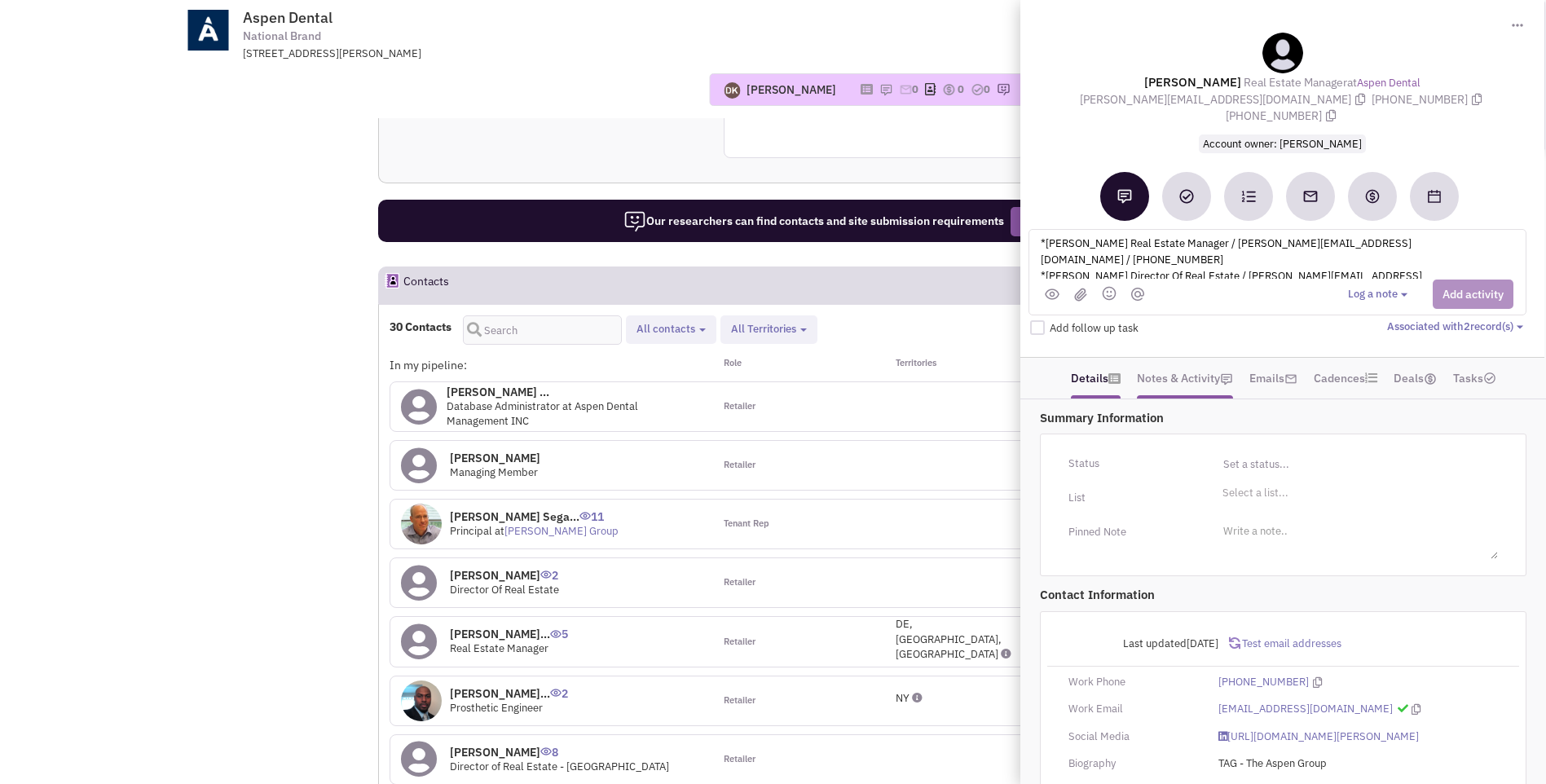
scroll to position [4, 0]
click at [1045, 233] on textarea "*Lauren Russell-Wood Real Estate Manager / Lauren.RussellWood@aspendental.com /…" at bounding box center [1240, 256] width 403 height 45
type textarea "placed vmx + sent email to Lauren Russell-Wood Real Estate Manager / Lauren.Rus…"
click at [1454, 279] on button "Add activity" at bounding box center [1473, 294] width 80 height 29
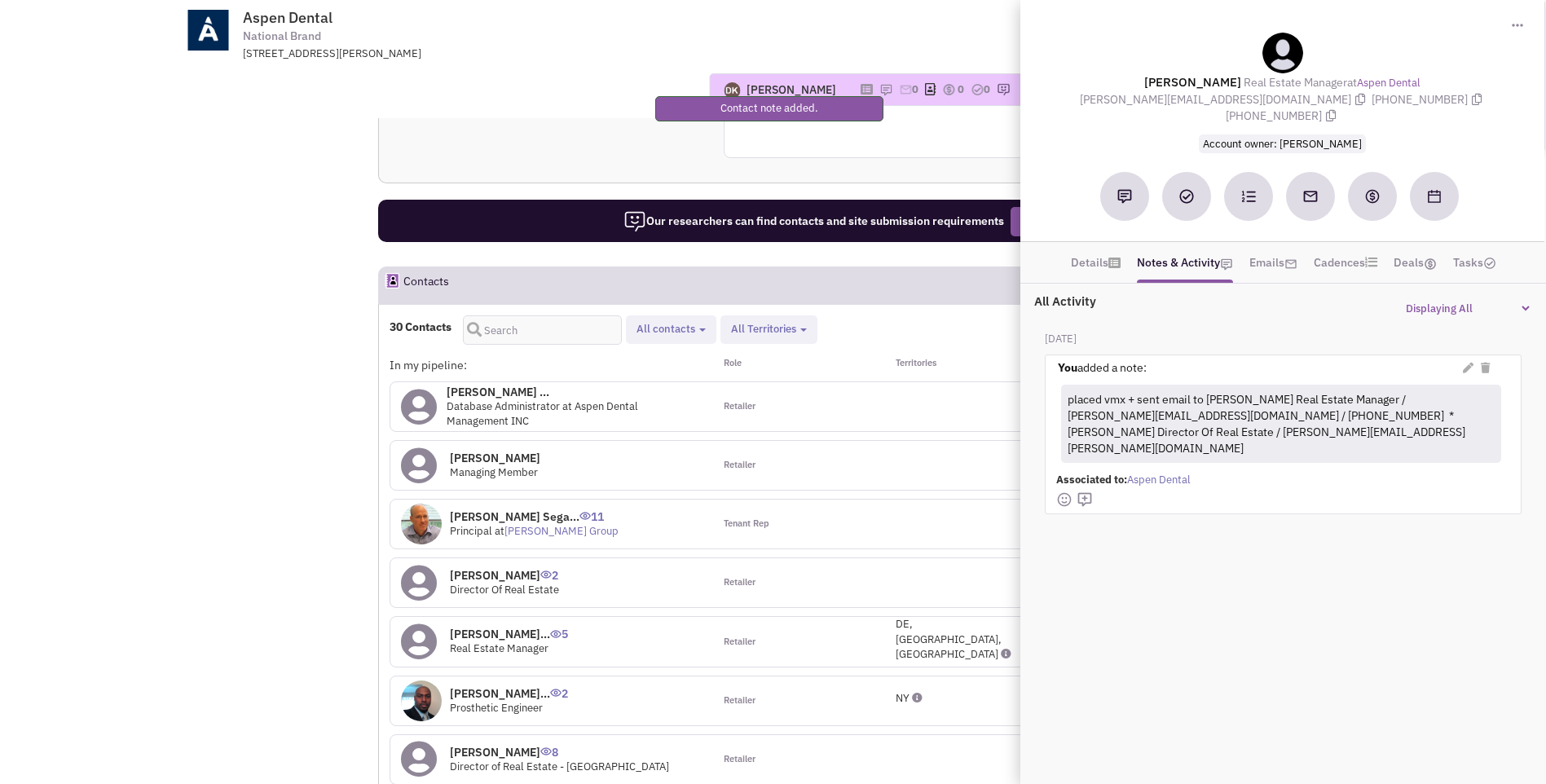
click at [885, 441] on div at bounding box center [954, 465] width 161 height 49
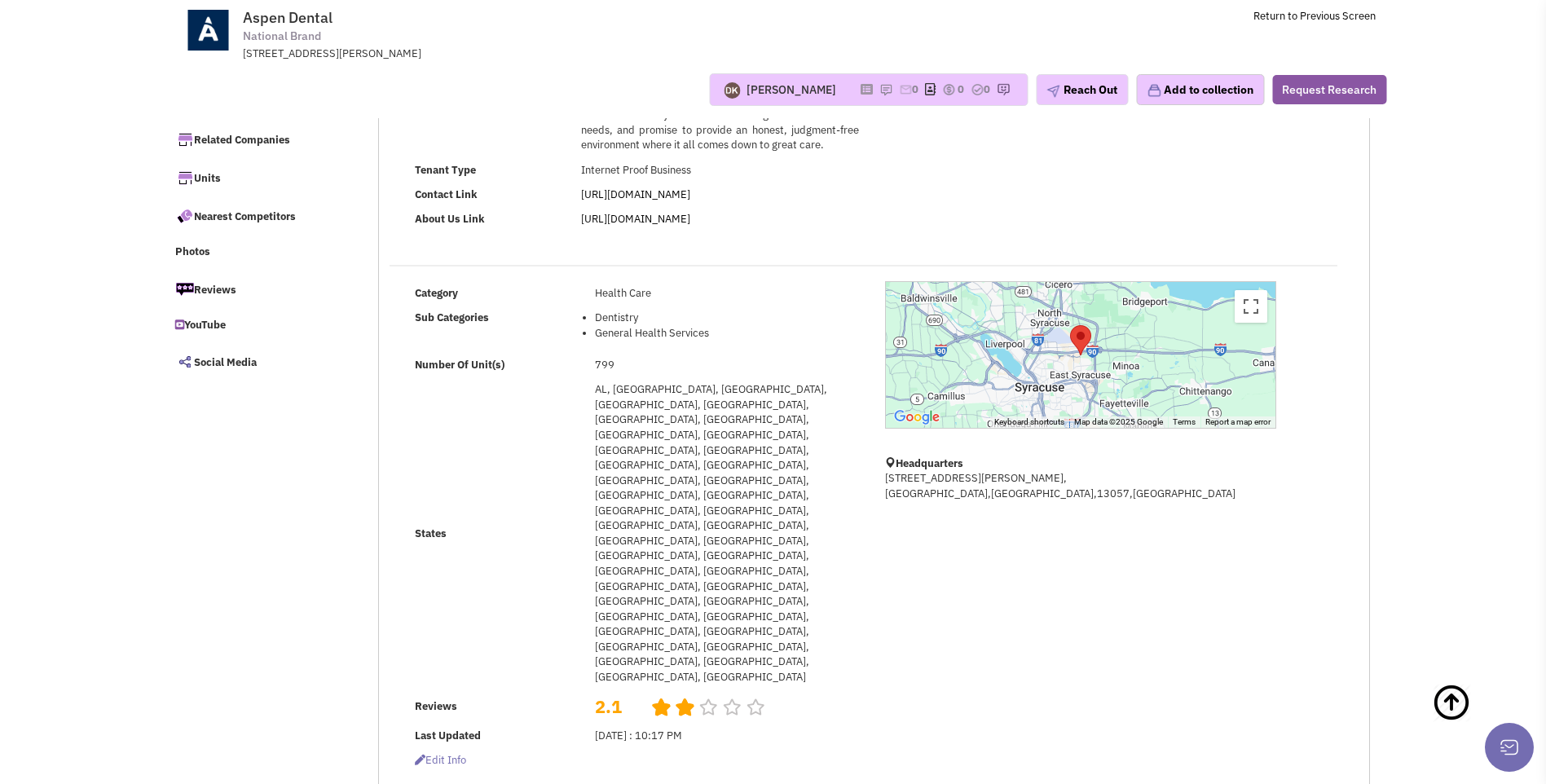
scroll to position [0, 0]
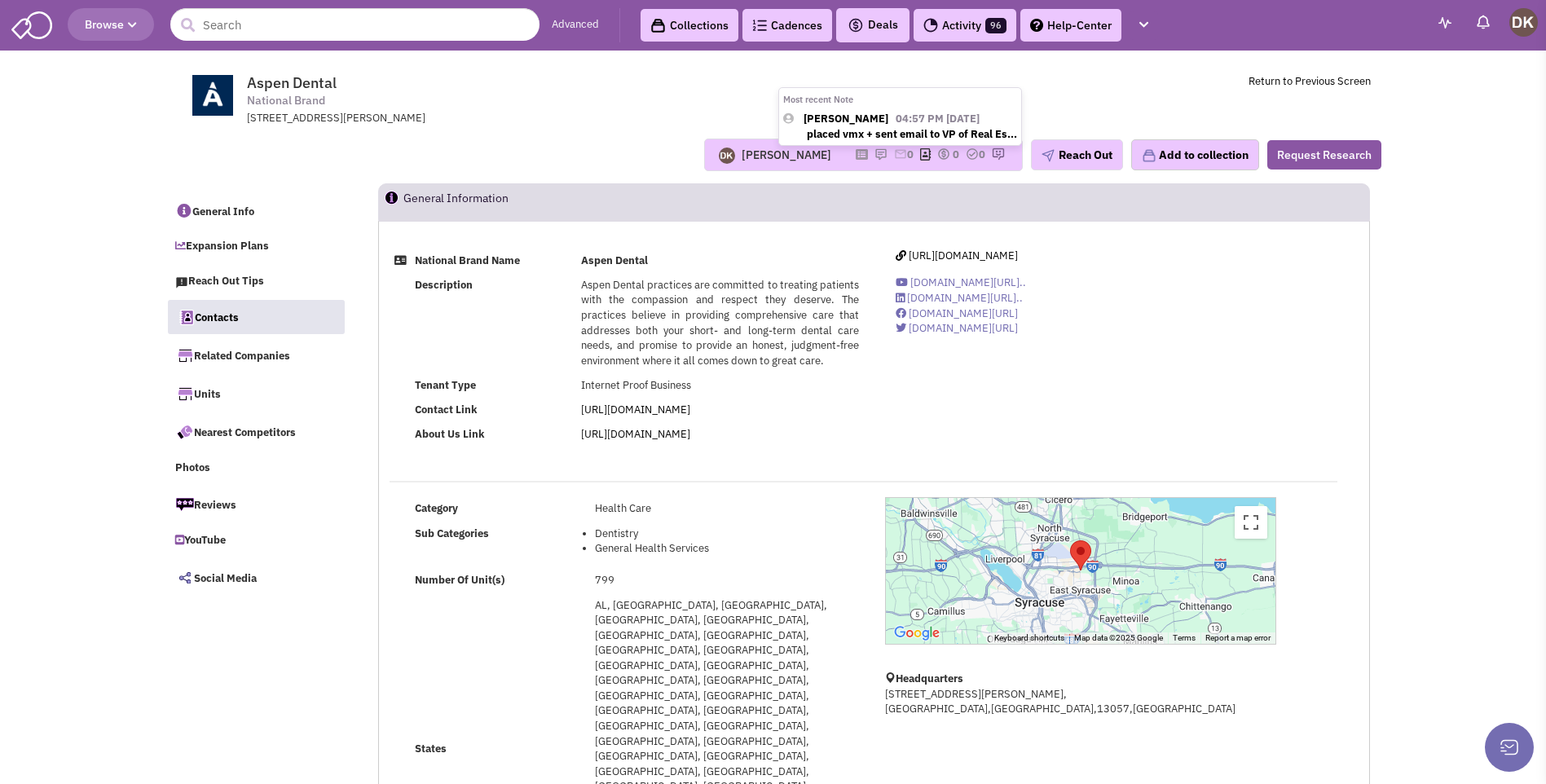
click at [874, 157] on img at bounding box center [881, 154] width 13 height 13
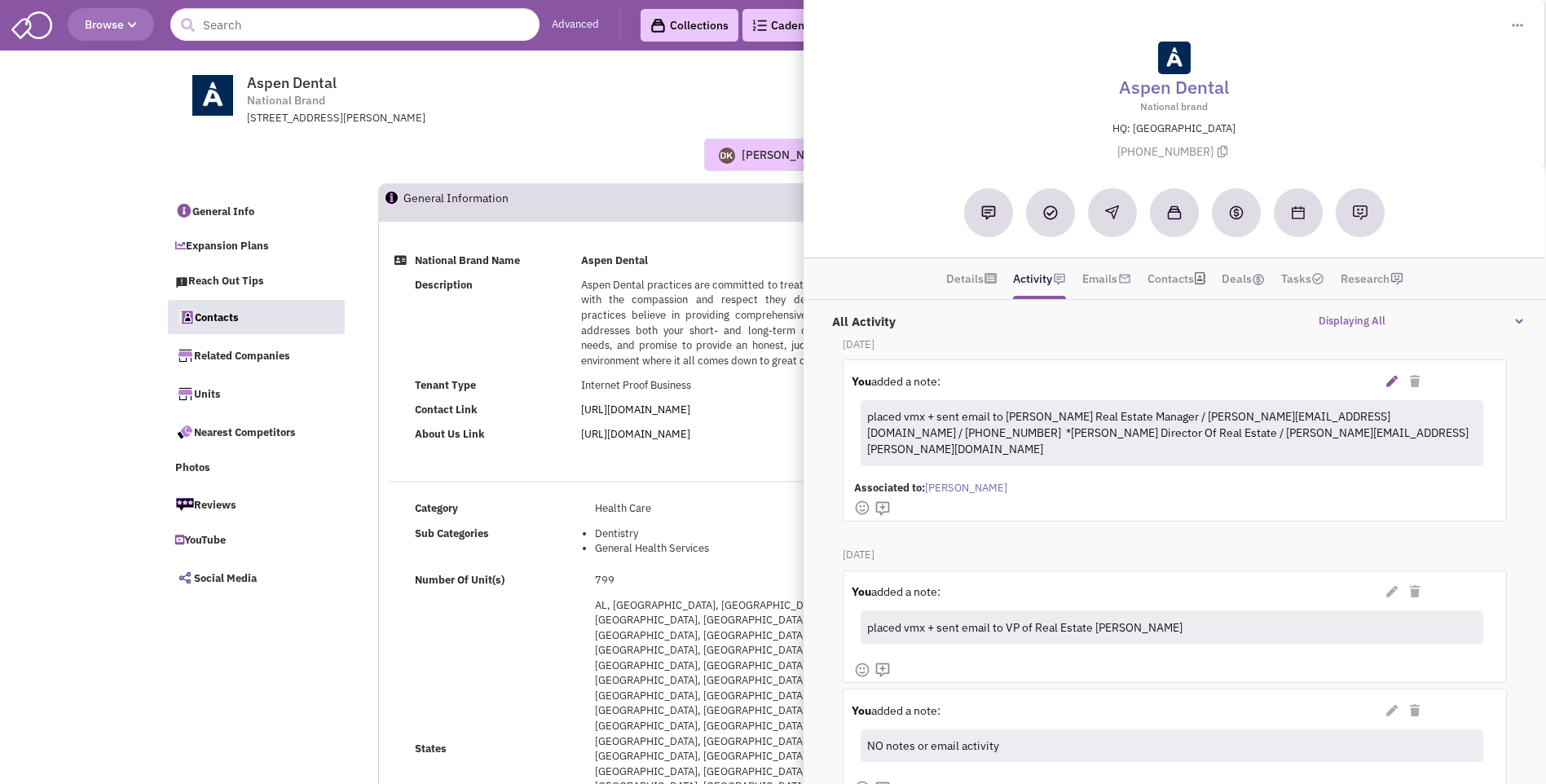
click at [1387, 381] on icon at bounding box center [1393, 382] width 11 height 11
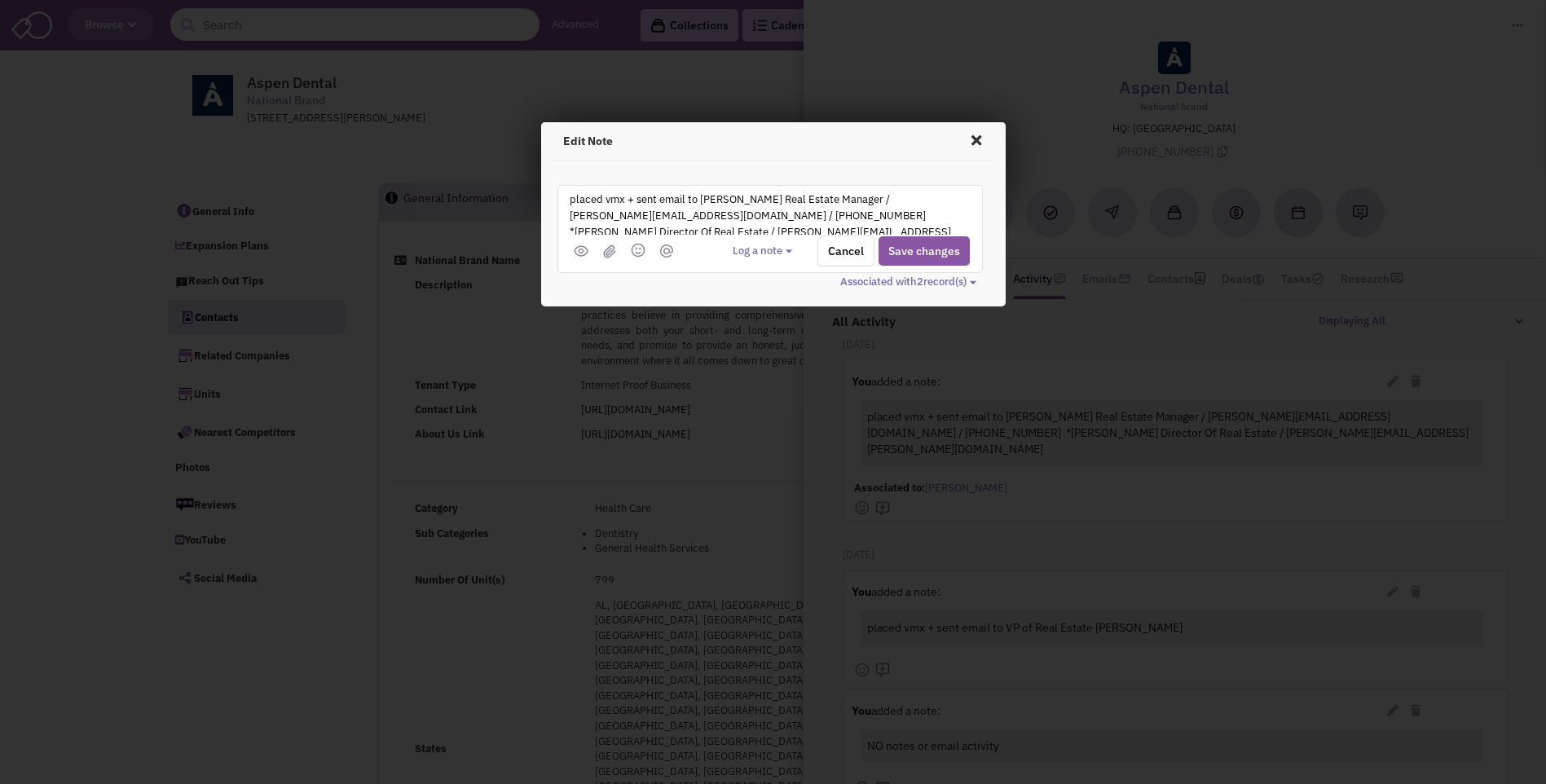
click at [643, 231] on textarea "placed vmx + sent email to Lauren Russell-Wood Real Estate Manager / Lauren.Rus…" at bounding box center [769, 212] width 403 height 45
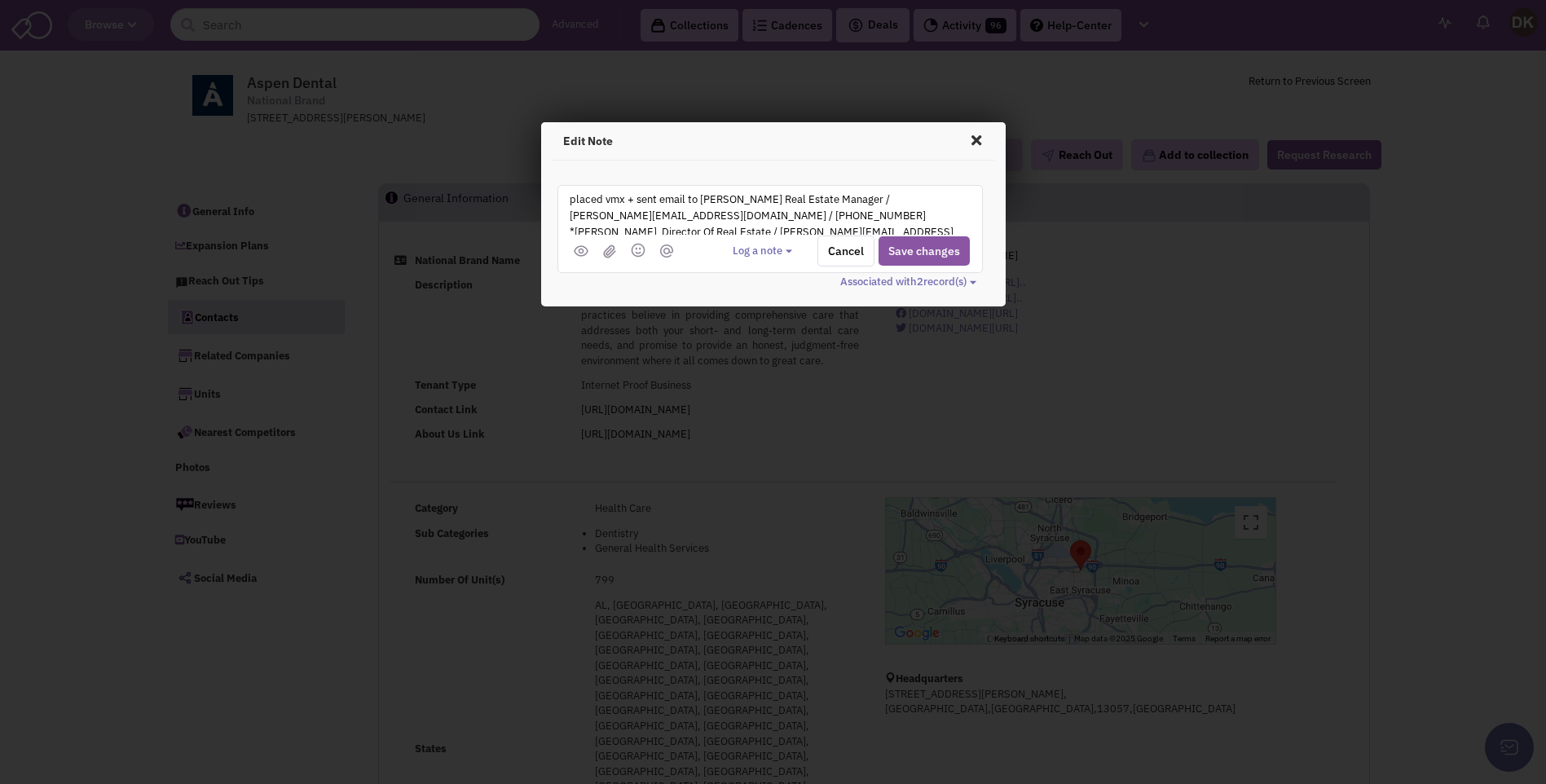
scroll to position [4, 0]
drag, startPoint x: 655, startPoint y: 230, endPoint x: 743, endPoint y: 229, distance: 88.0
click at [743, 229] on textarea "placed vmx + sent email to Lauren Russell-Wood Real Estate Manager / Lauren.Rus…" at bounding box center [769, 212] width 403 height 45
type textarea "placed vmx + sent email to Lauren Russell-Wood Real Estate Manager / Lauren.Rus…"
drag, startPoint x: 697, startPoint y: 231, endPoint x: 890, endPoint y: 433, distance: 279.4
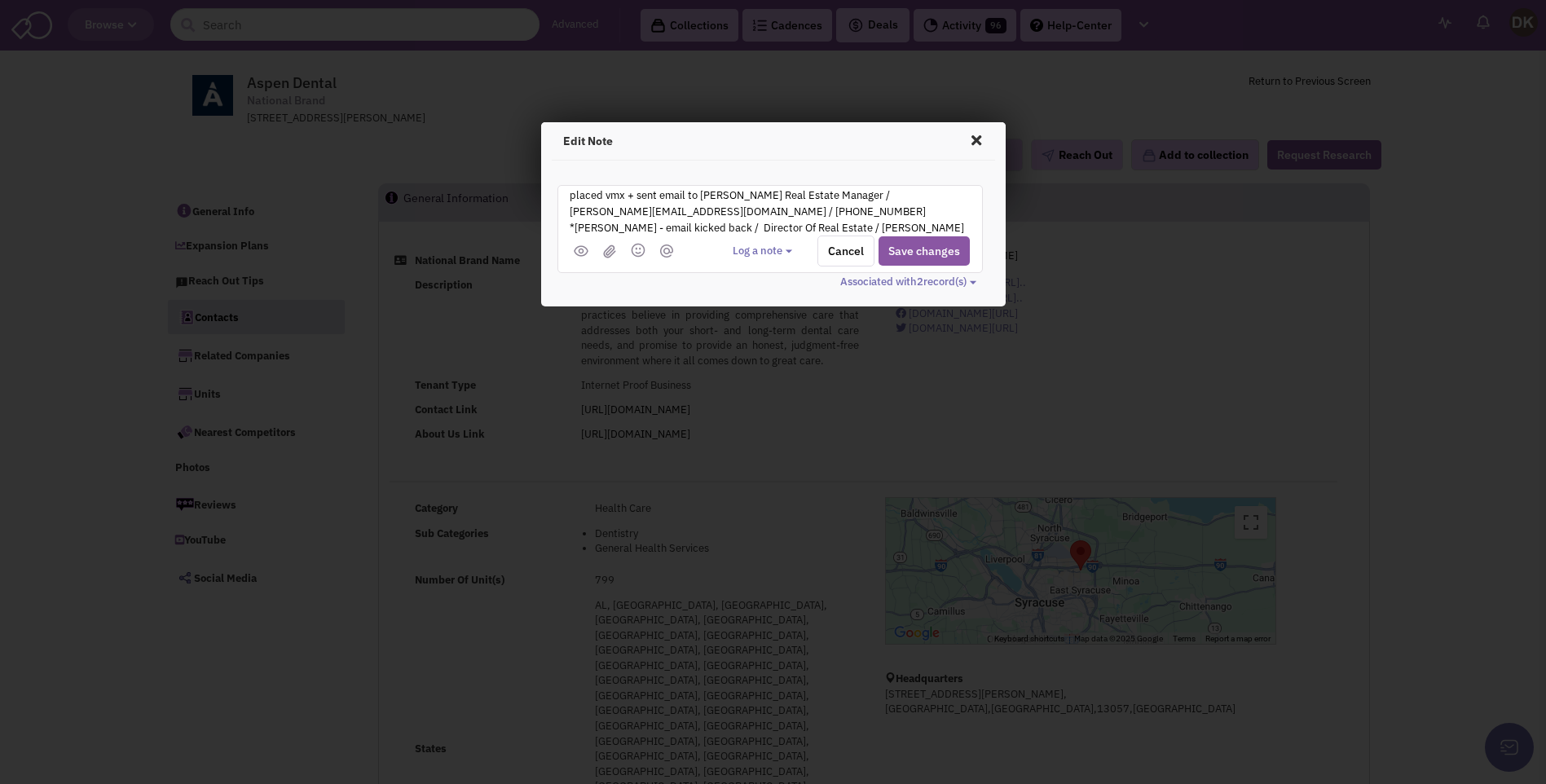
click at [890, 433] on div "Edit Note placed vmx + sent email to Lauren Russell-Wood Real Estate Manager / …" at bounding box center [773, 392] width 1546 height 784
click at [923, 252] on button "Save changes" at bounding box center [923, 251] width 91 height 29
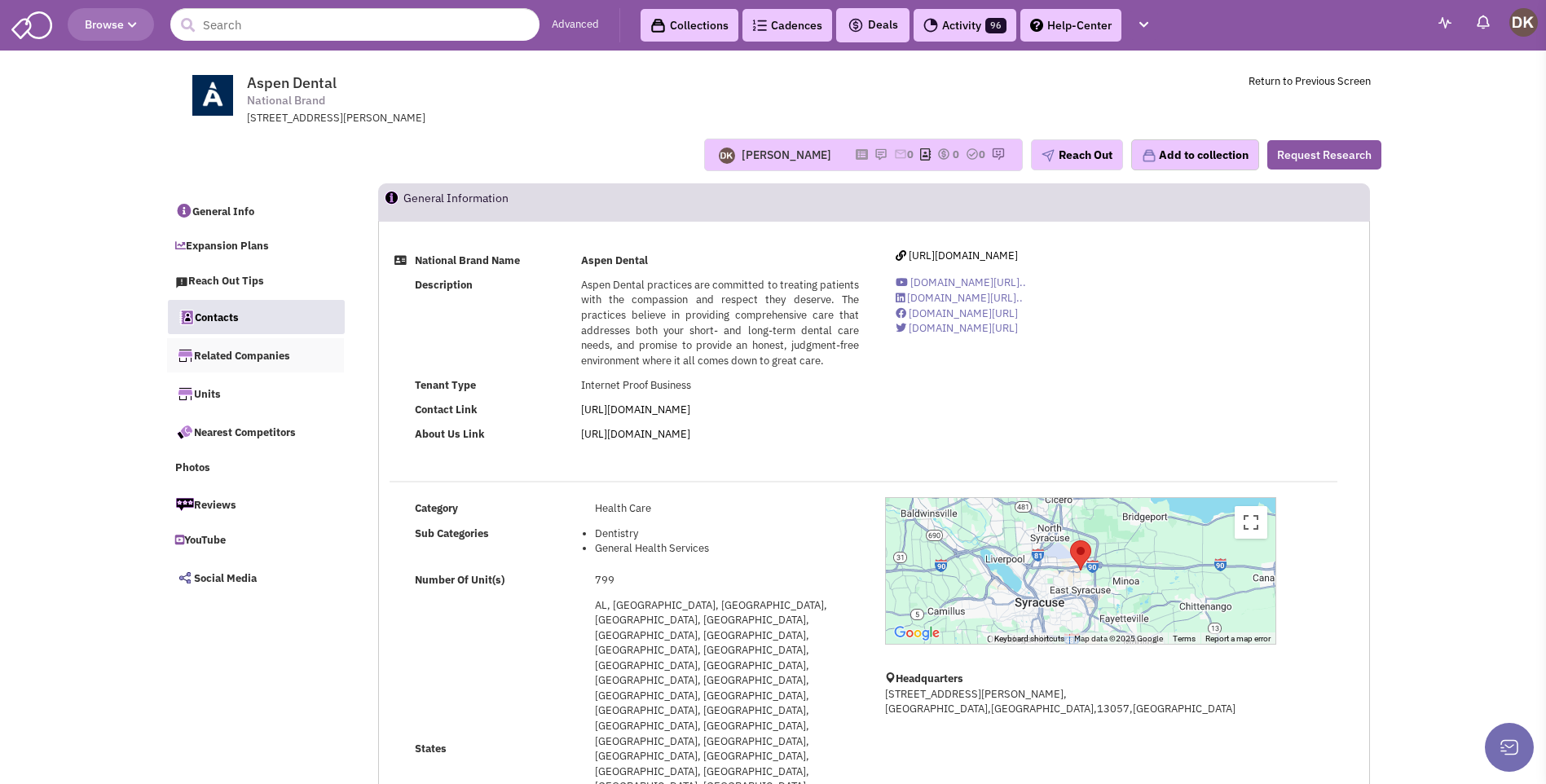
click at [258, 358] on link "Related Companies" at bounding box center [256, 356] width 178 height 34
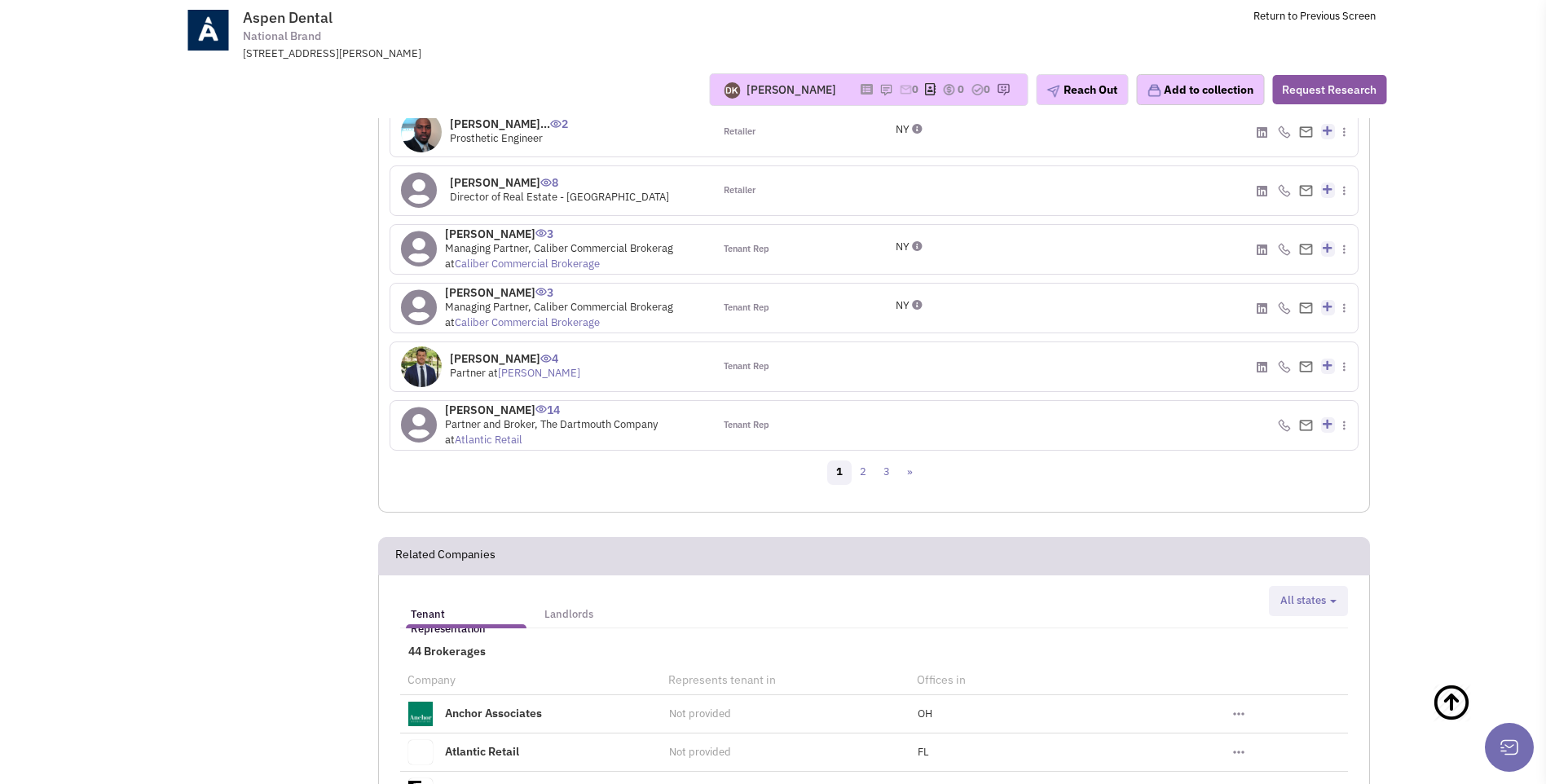
scroll to position [1826, 0]
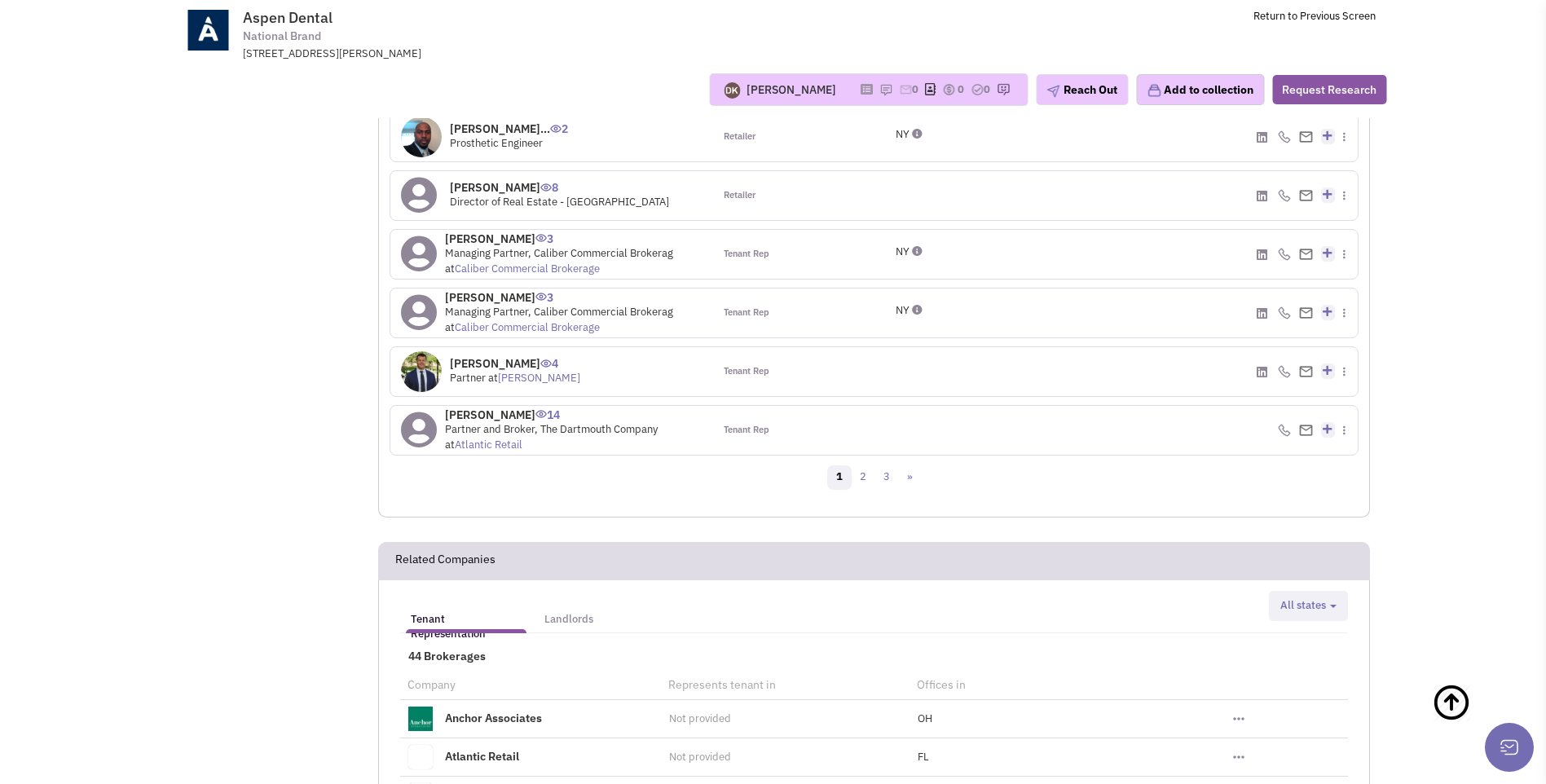
click at [632, 77] on div "Donnie Keller Most recent Note Donnie Keller 04:57 PM on 09/16/2025 placed vmx …" at bounding box center [773, 90] width 1248 height 33
